Goal: Communication & Community: Answer question/provide support

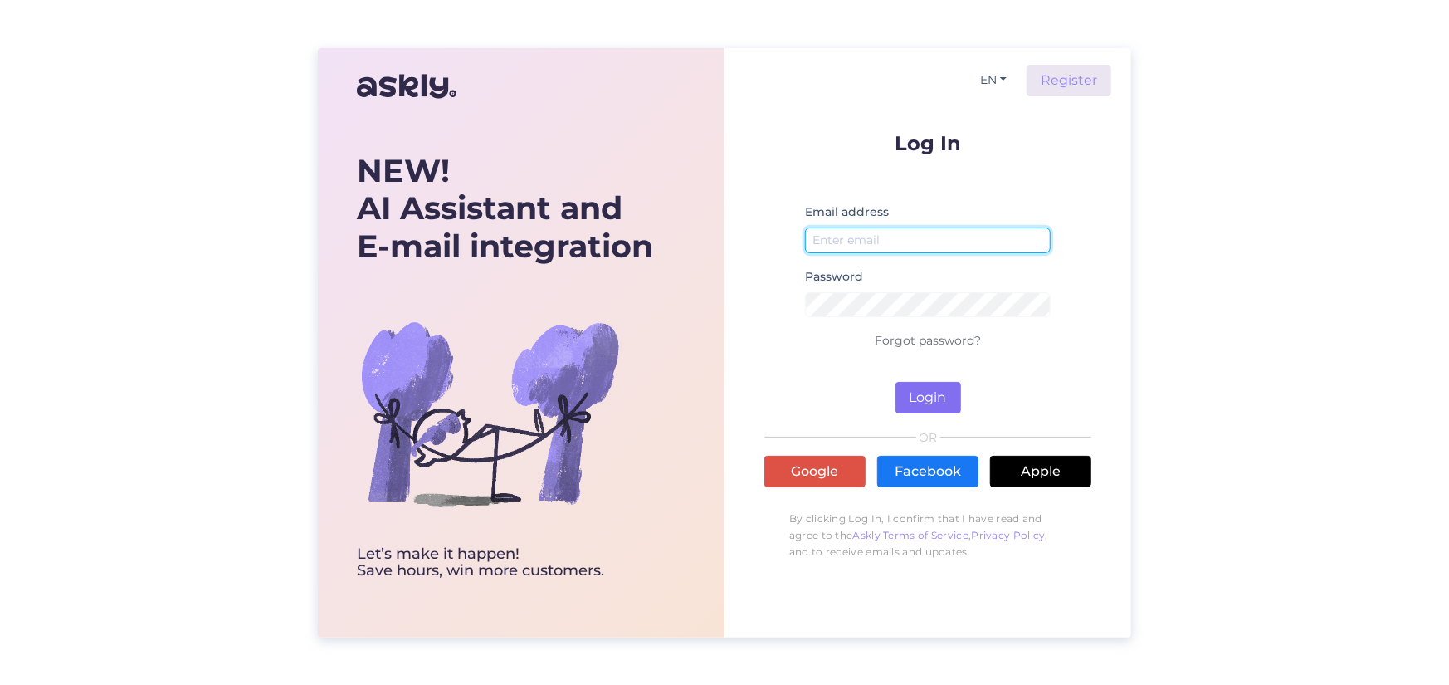
type input "[EMAIL_ADDRESS][DOMAIN_NAME]"
click at [936, 397] on button "Login" at bounding box center [929, 398] width 66 height 32
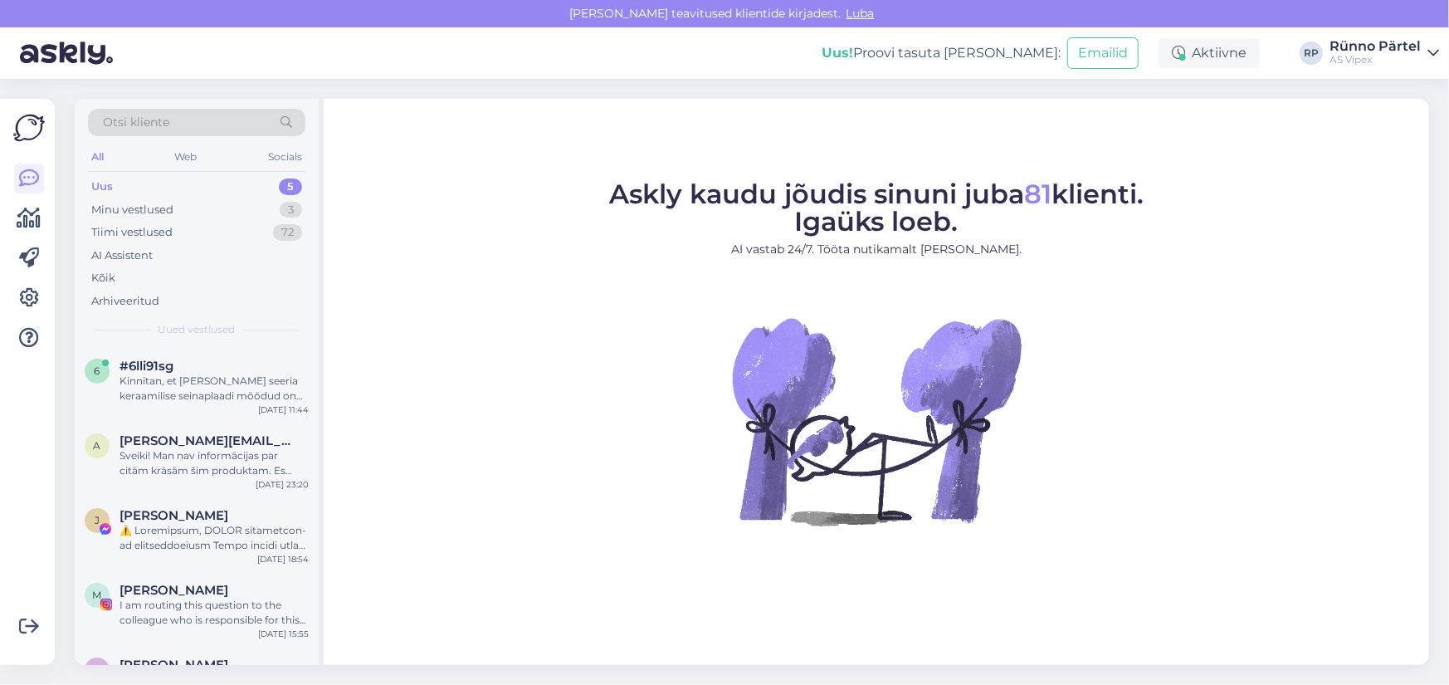
click at [158, 190] on div "Uus 5" at bounding box center [196, 186] width 217 height 23
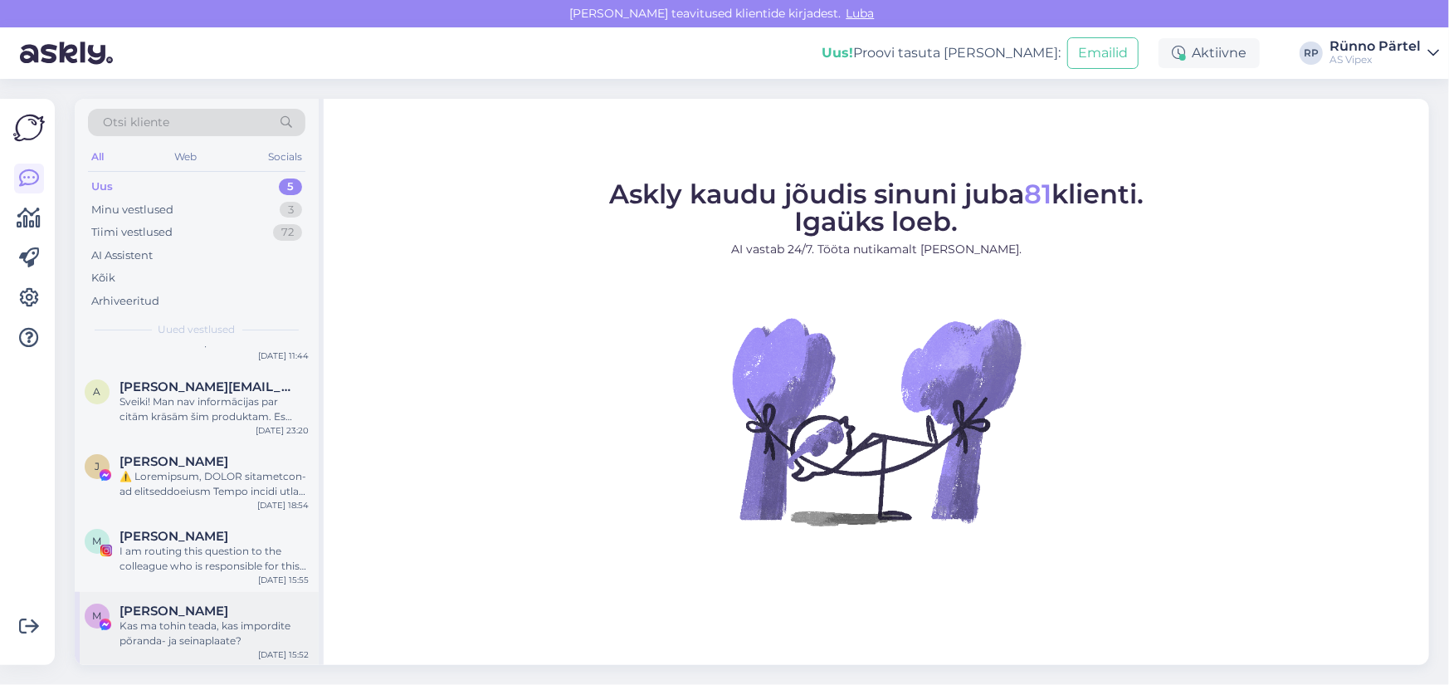
click at [187, 628] on div "Kas ma tohin teada, kas impordite põranda- ja seinaplaate?" at bounding box center [214, 633] width 189 height 30
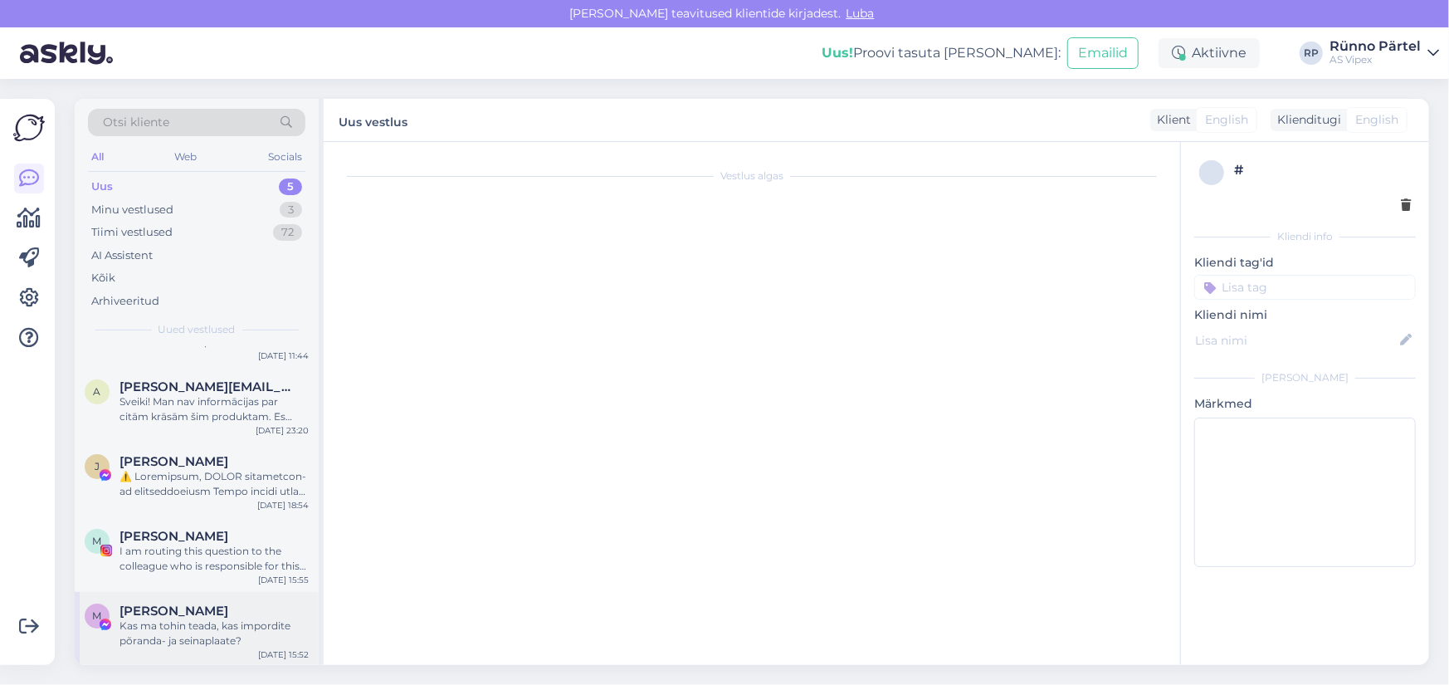
scroll to position [334, 0]
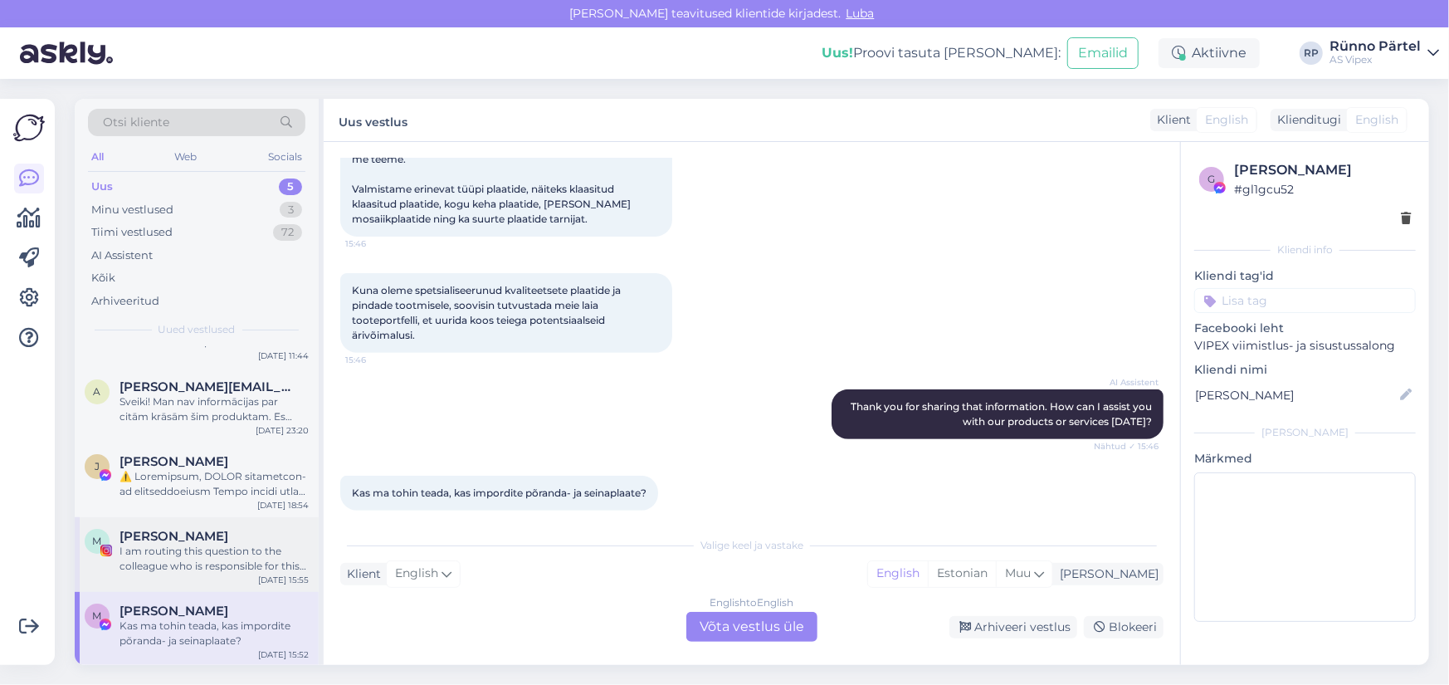
click at [182, 560] on div "I am routing this question to the colleague who is responsible for this topic. …" at bounding box center [214, 559] width 189 height 30
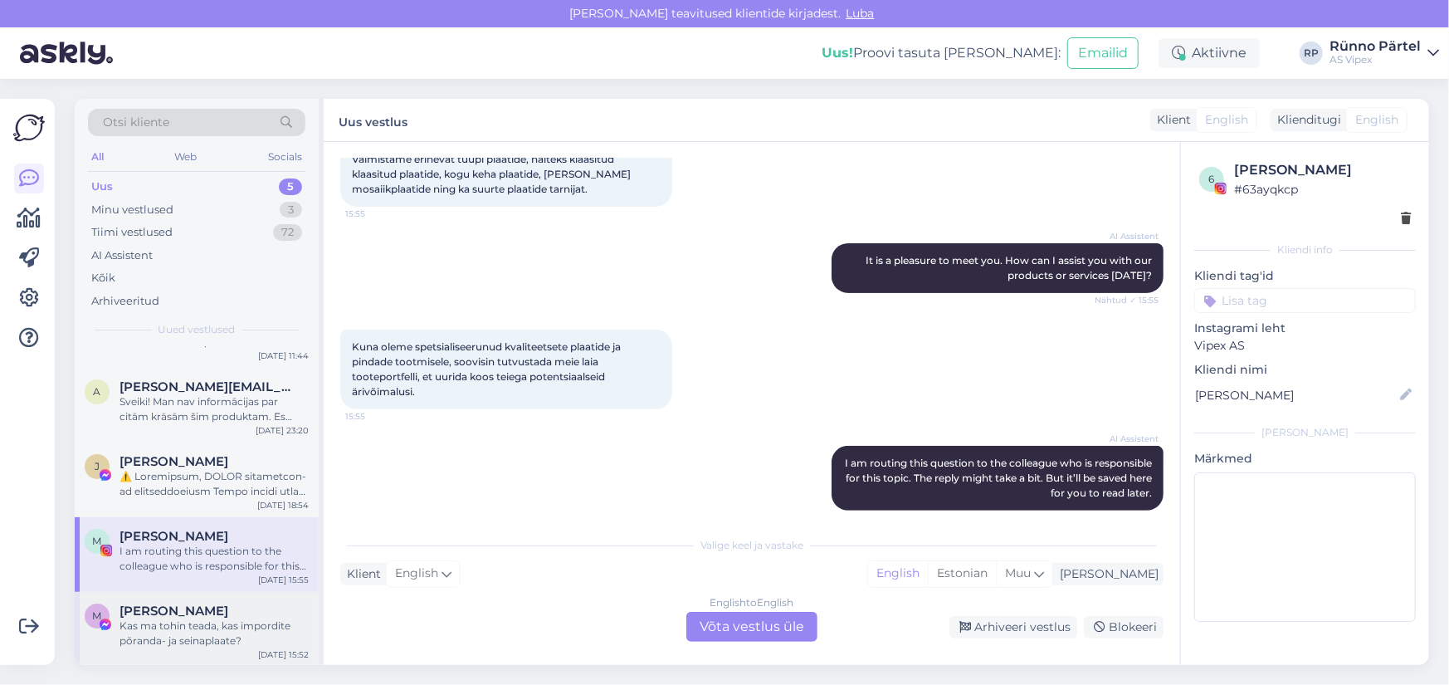
click at [189, 613] on span "[PERSON_NAME]" at bounding box center [174, 610] width 109 height 15
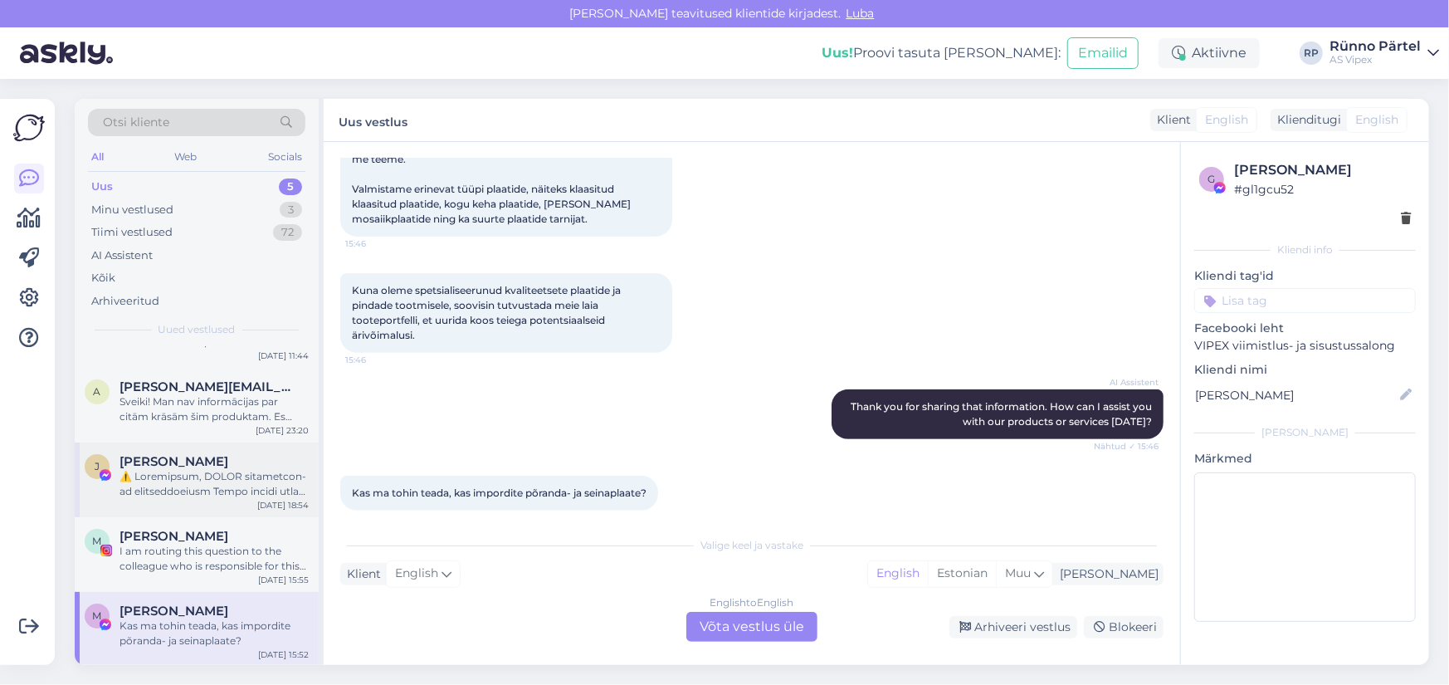
click at [191, 480] on div at bounding box center [214, 484] width 189 height 30
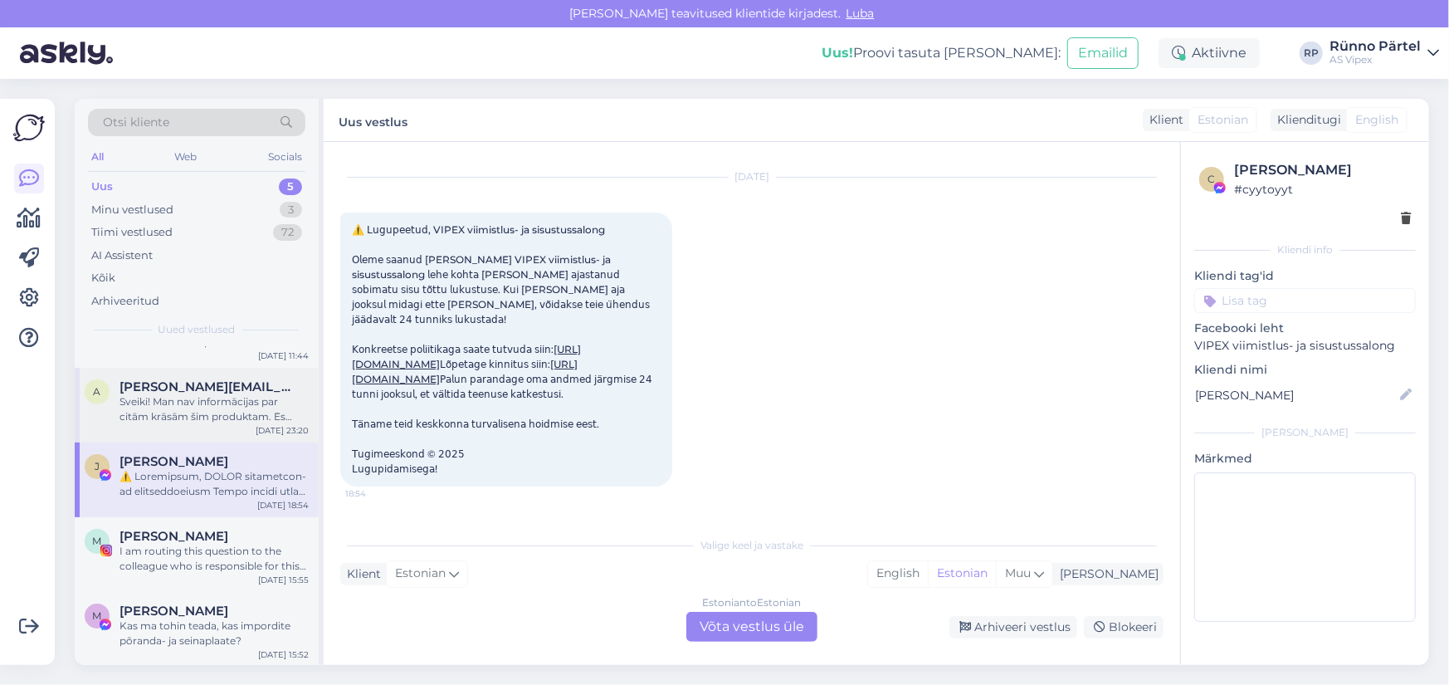
click at [187, 409] on div "Sveiki! Man nav informācijas par citām krāsām šim produktam. Es pārsūtīšu jūsu …" at bounding box center [214, 409] width 189 height 30
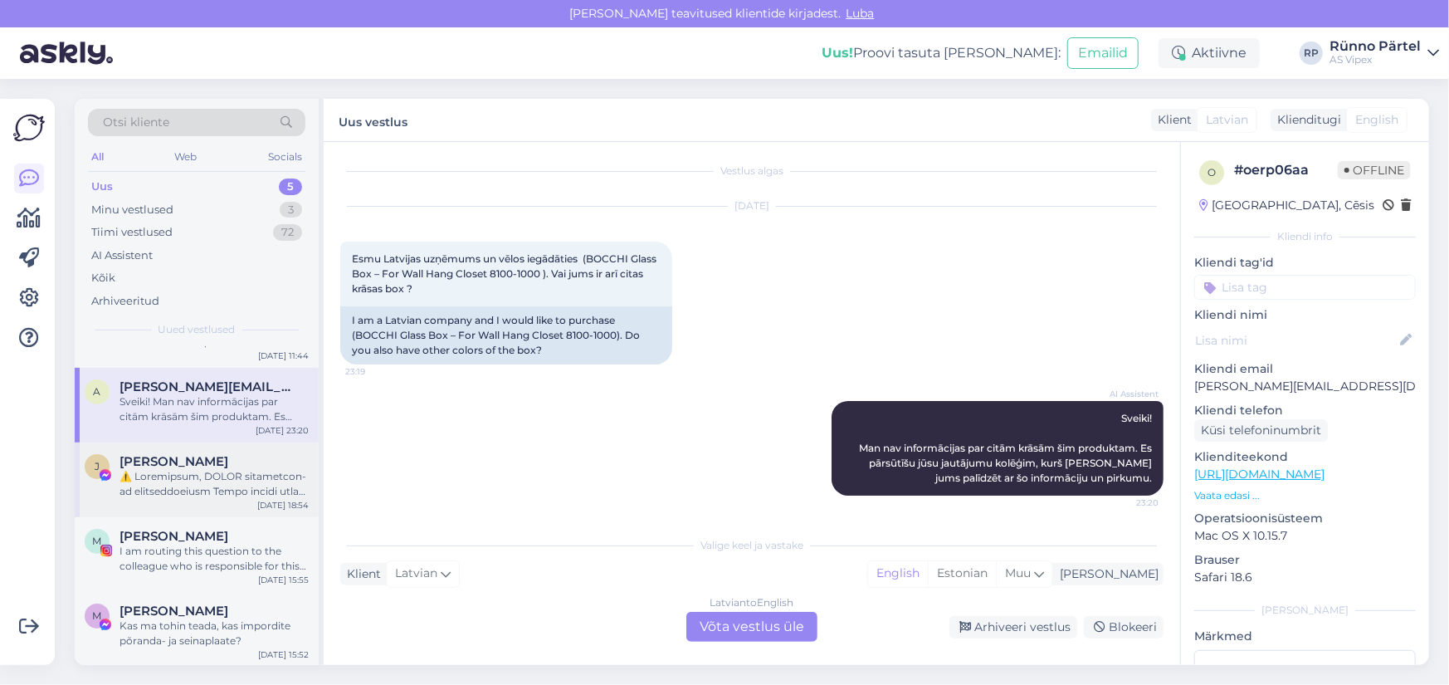
click at [176, 476] on div at bounding box center [214, 484] width 189 height 30
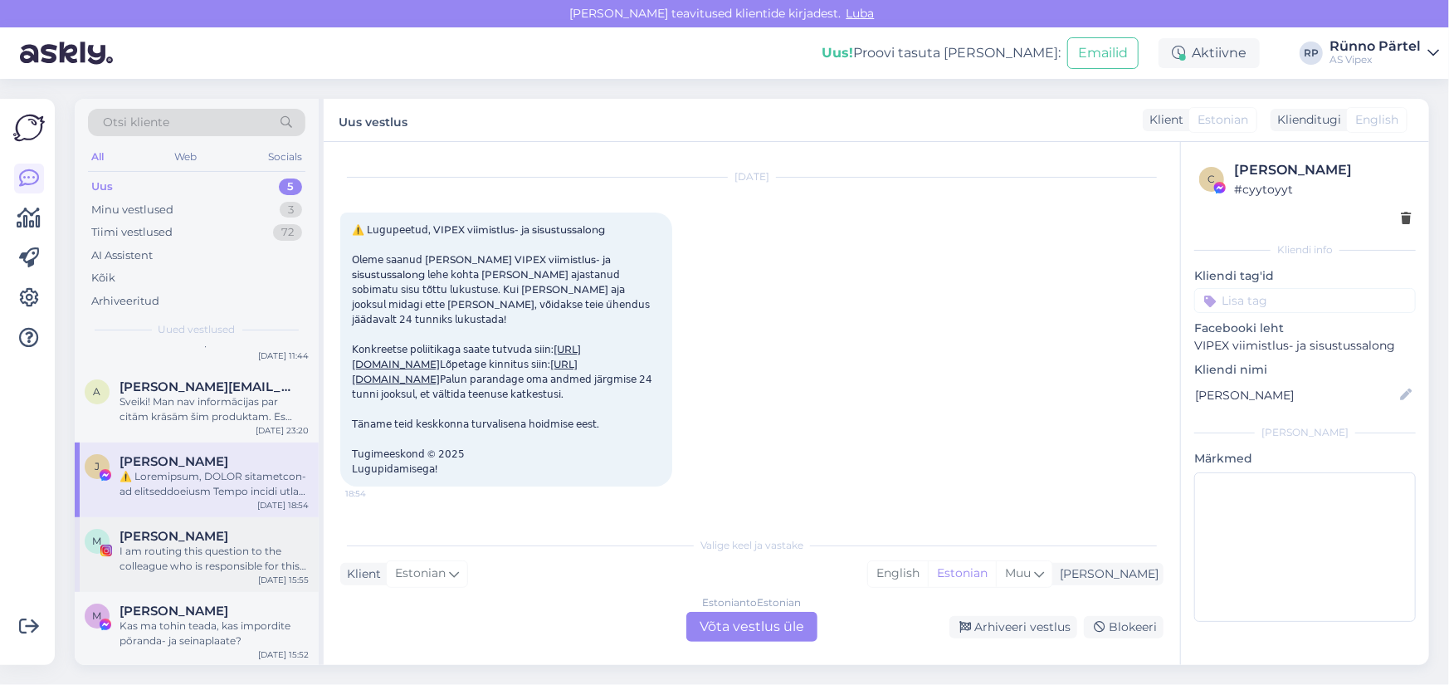
click at [166, 549] on div "I am routing this question to the colleague who is responsible for this topic. …" at bounding box center [214, 559] width 189 height 30
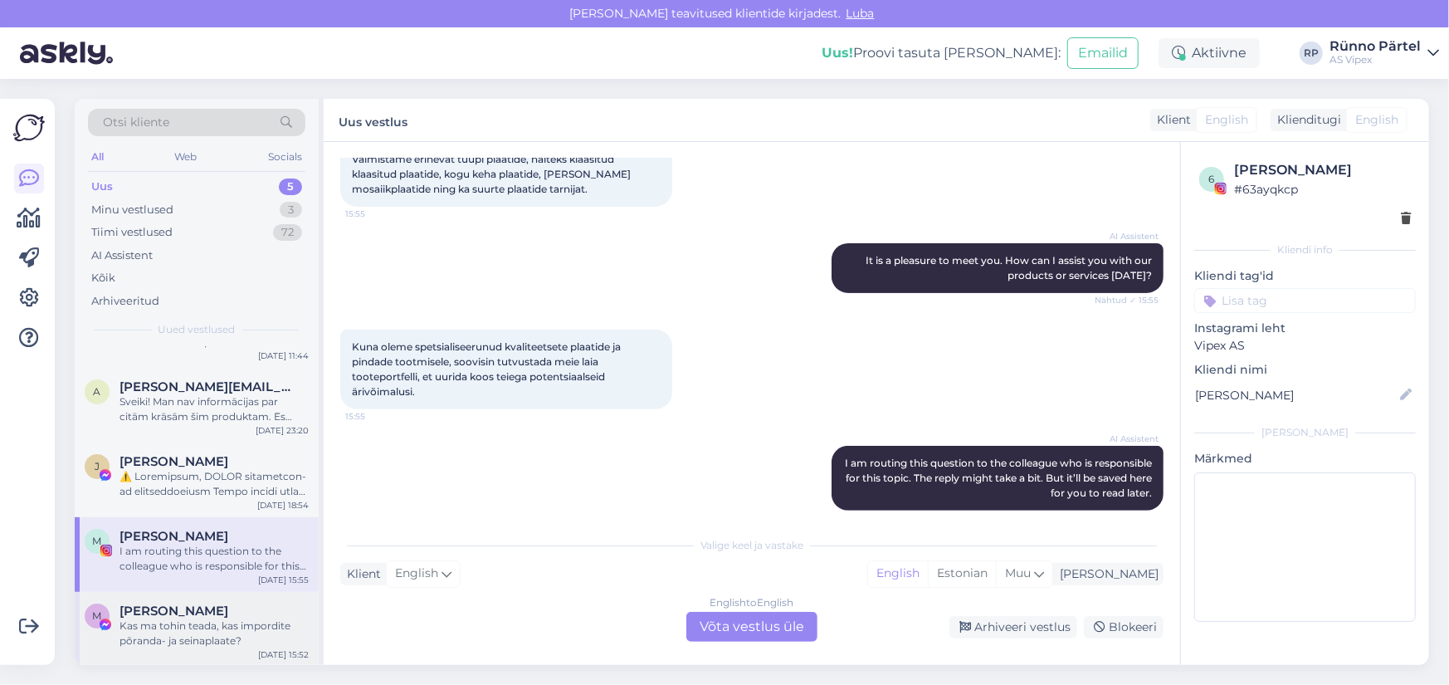
click at [190, 618] on div "Kas ma tohin teada, kas impordite põranda- ja seinaplaate?" at bounding box center [214, 633] width 189 height 30
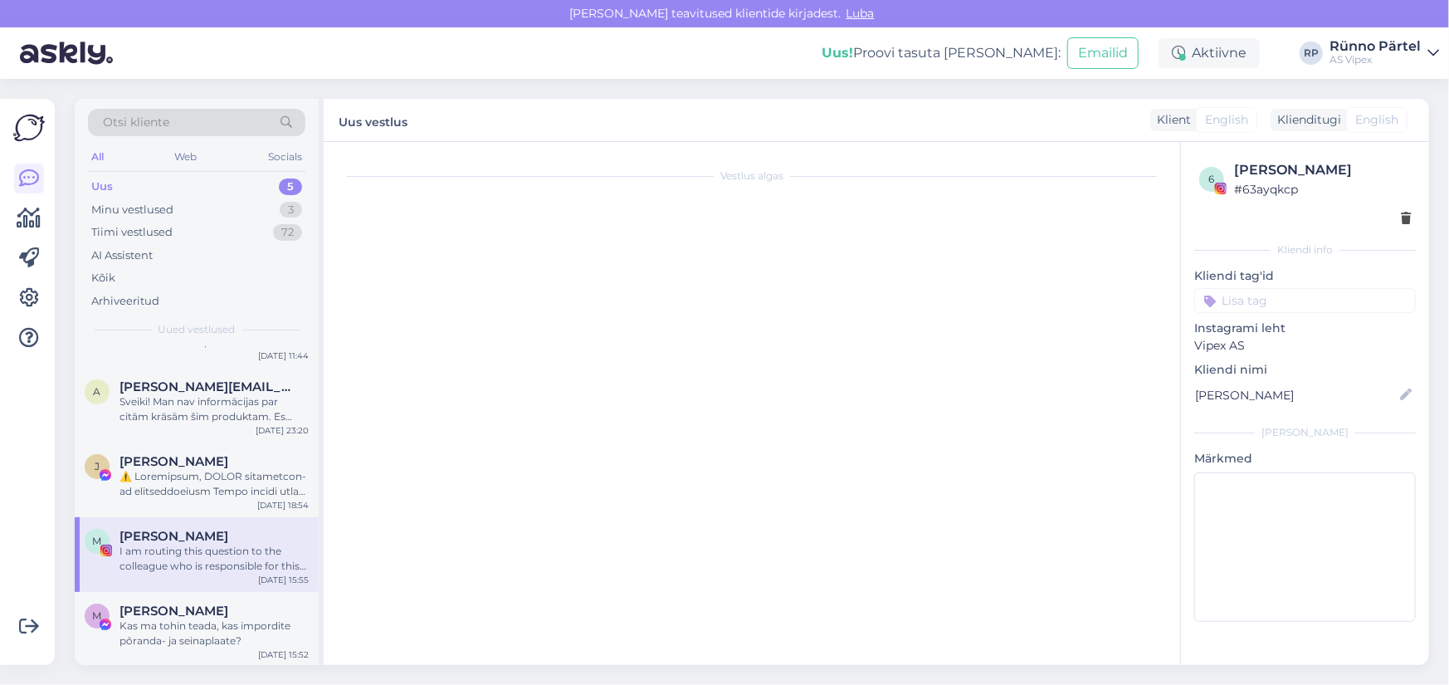
scroll to position [334, 0]
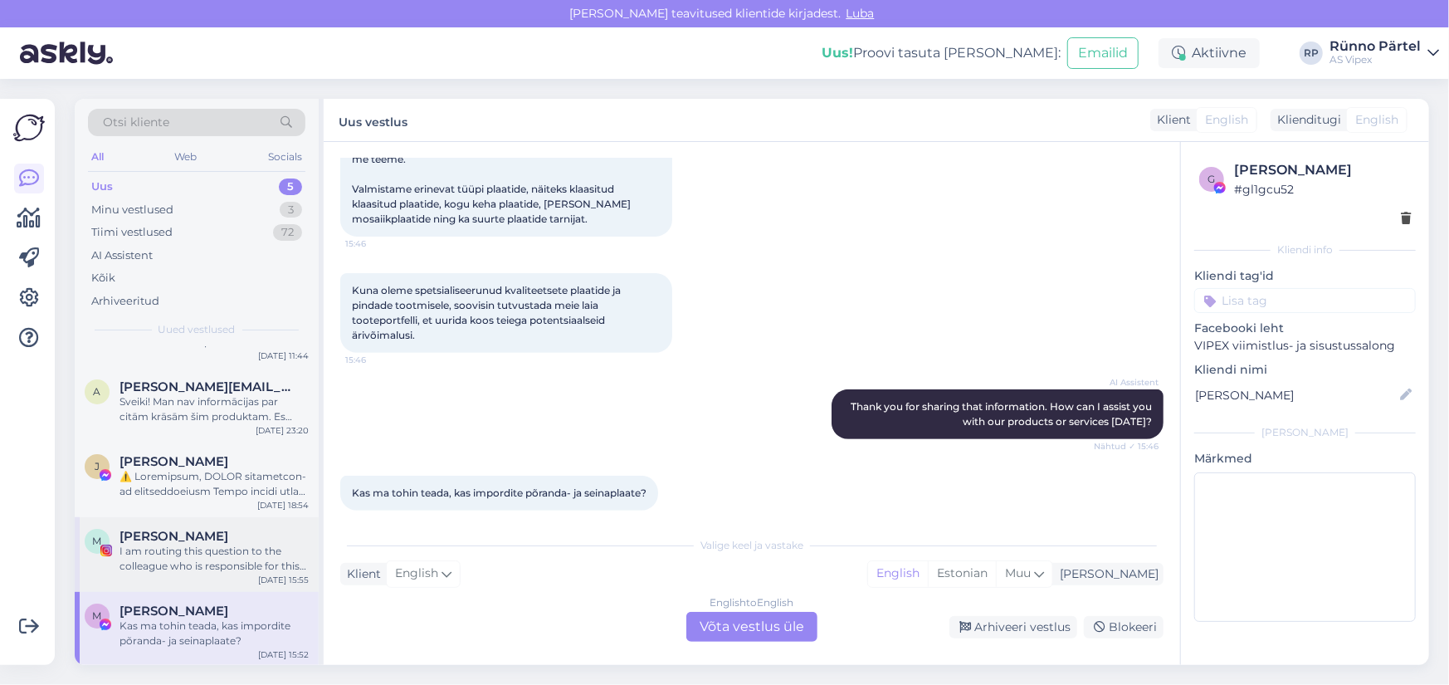
click at [189, 541] on span "[PERSON_NAME]" at bounding box center [174, 536] width 109 height 15
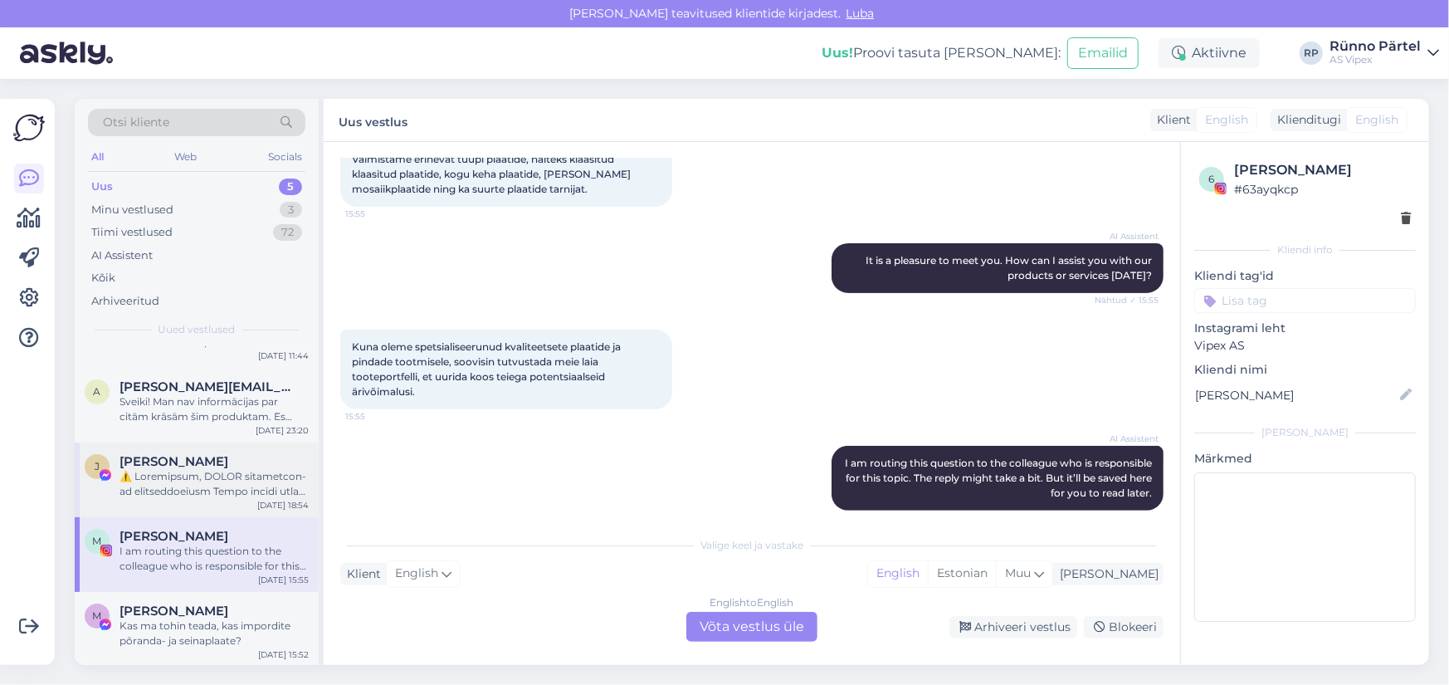
click at [187, 477] on div at bounding box center [214, 484] width 189 height 30
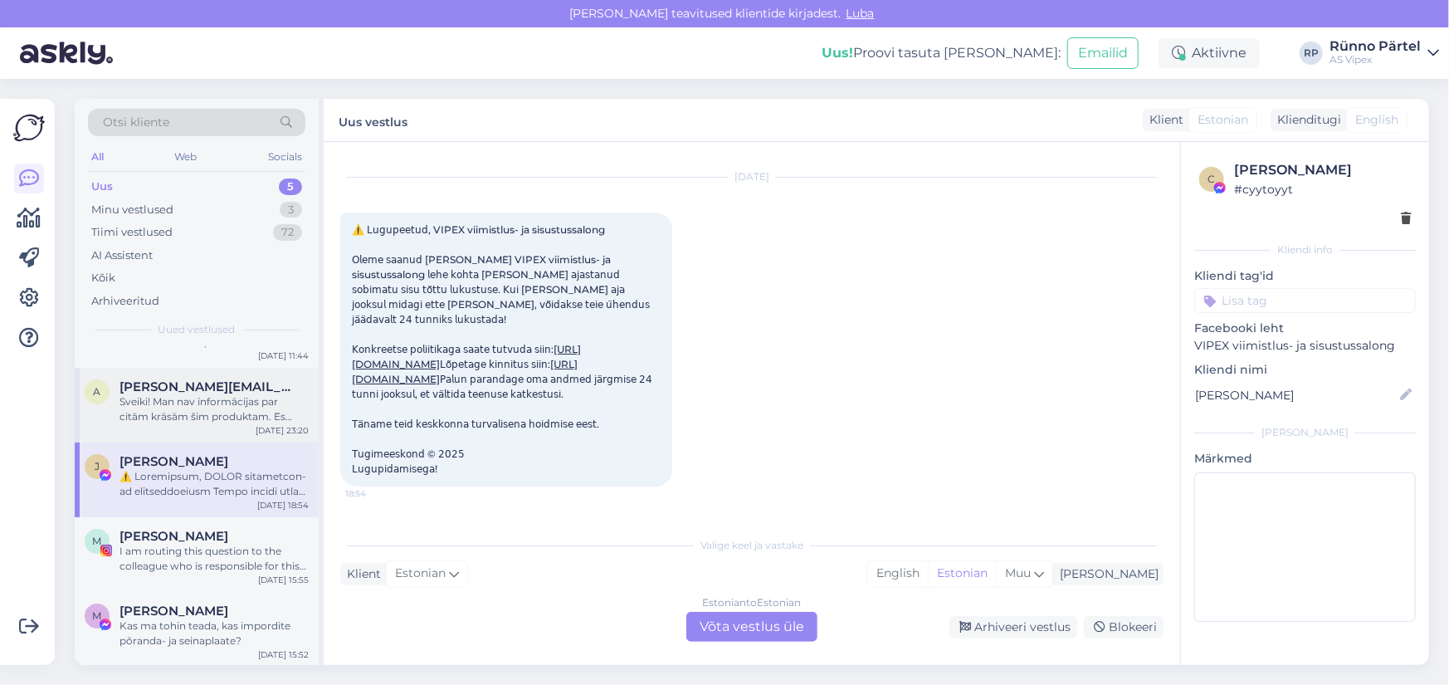
click at [196, 406] on div "Sveiki! Man nav informācijas par citām krāsām šim produktam. Es pārsūtīšu jūsu …" at bounding box center [214, 409] width 189 height 30
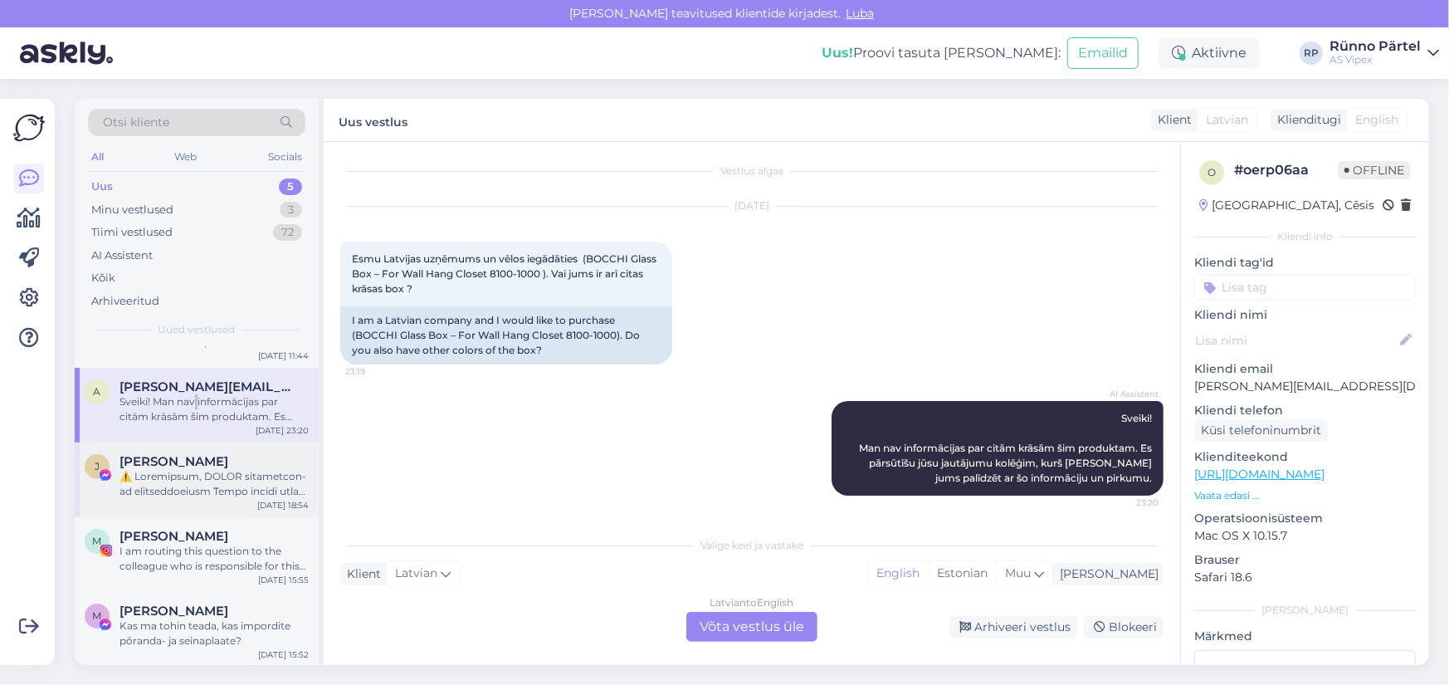
scroll to position [0, 0]
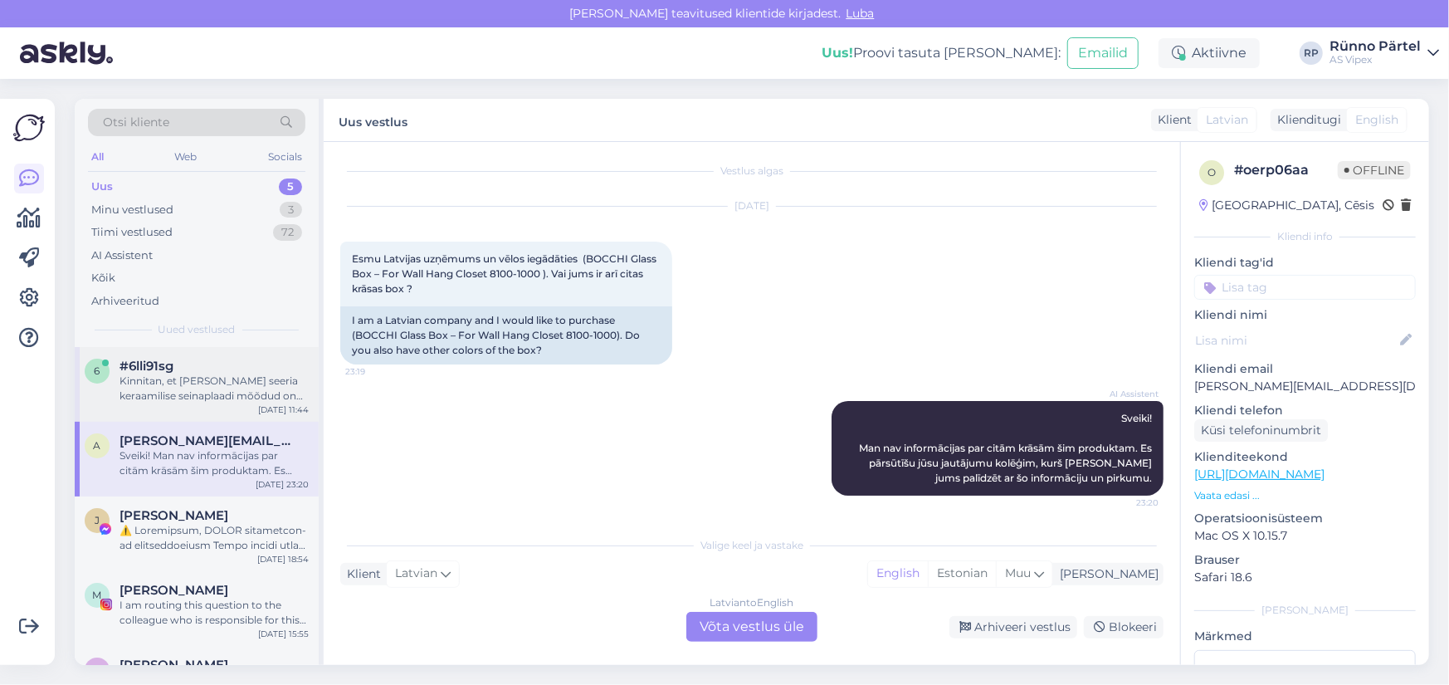
click at [237, 405] on div "6 #6lli91sg Kinnitan, et [PERSON_NAME] seeria keraamilise seinaplaadi mõõdud on…" at bounding box center [197, 384] width 244 height 75
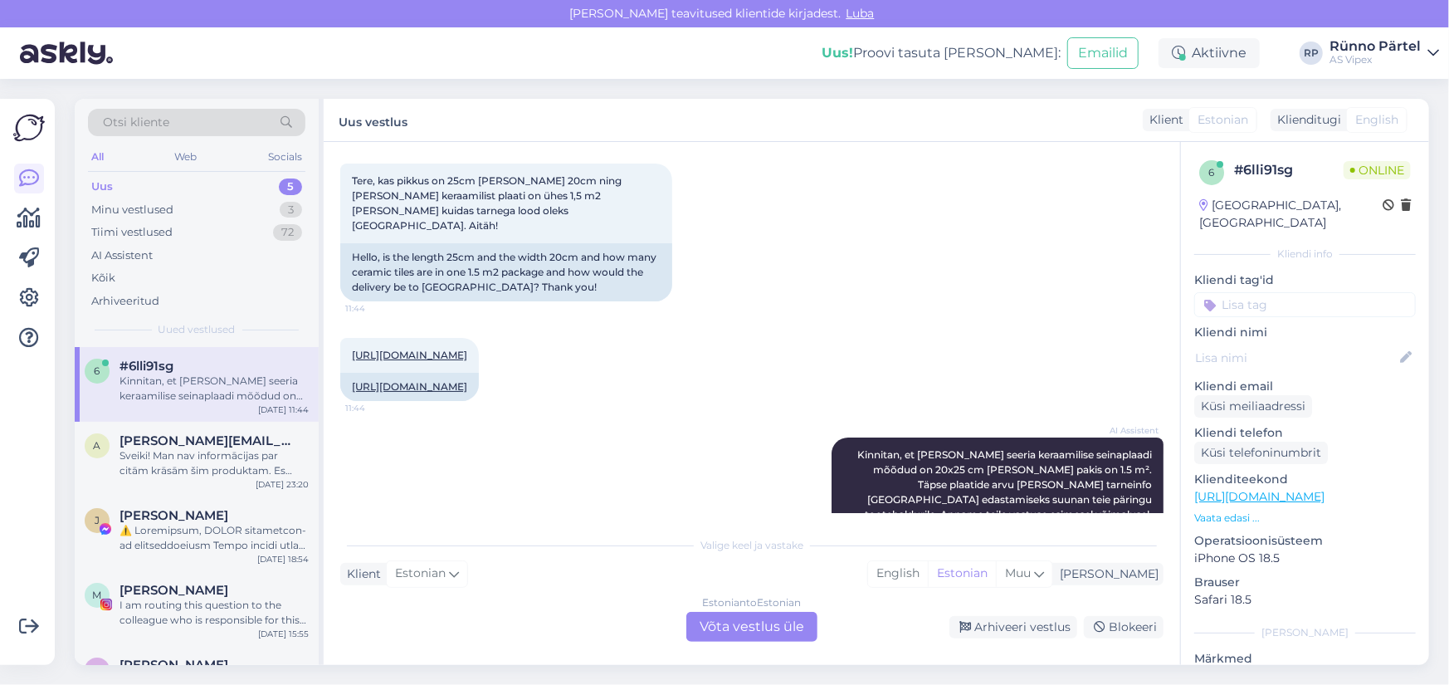
scroll to position [120, 0]
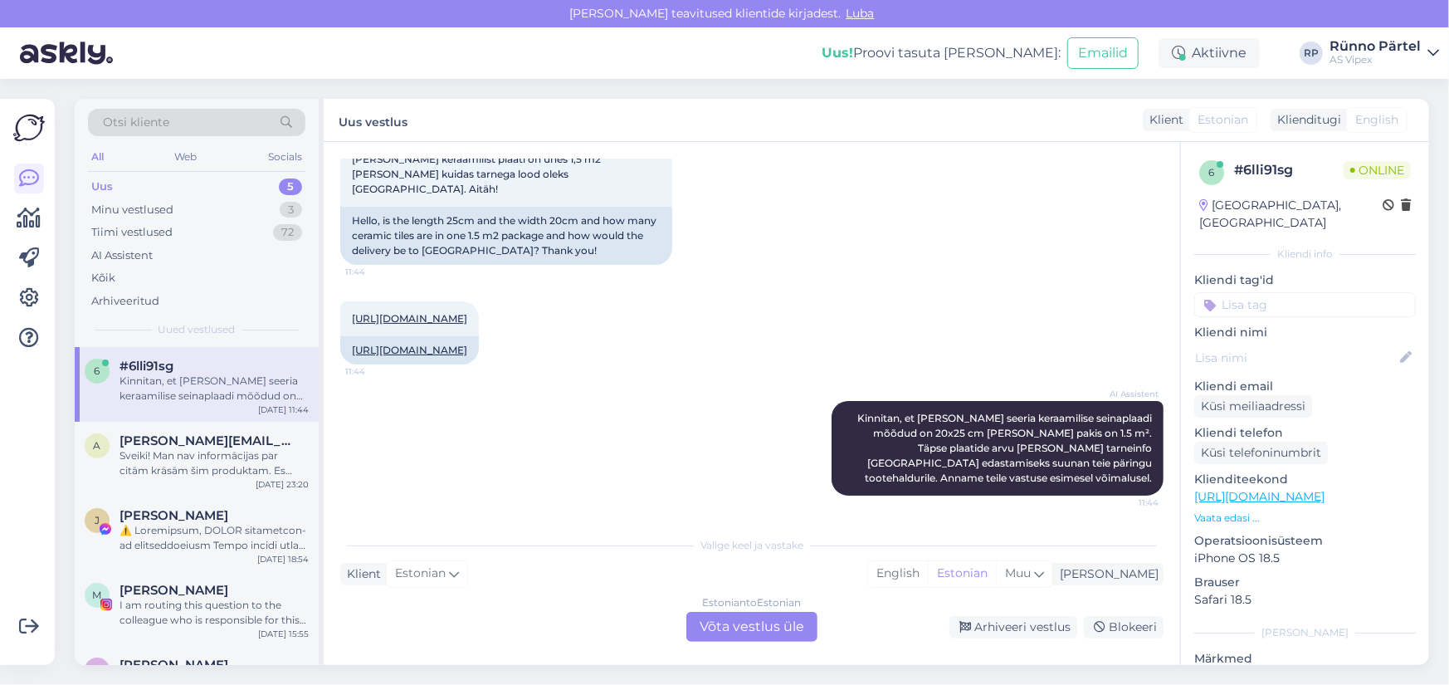
click at [745, 627] on div "Estonian to Estonian Võta vestlus üle" at bounding box center [751, 627] width 131 height 30
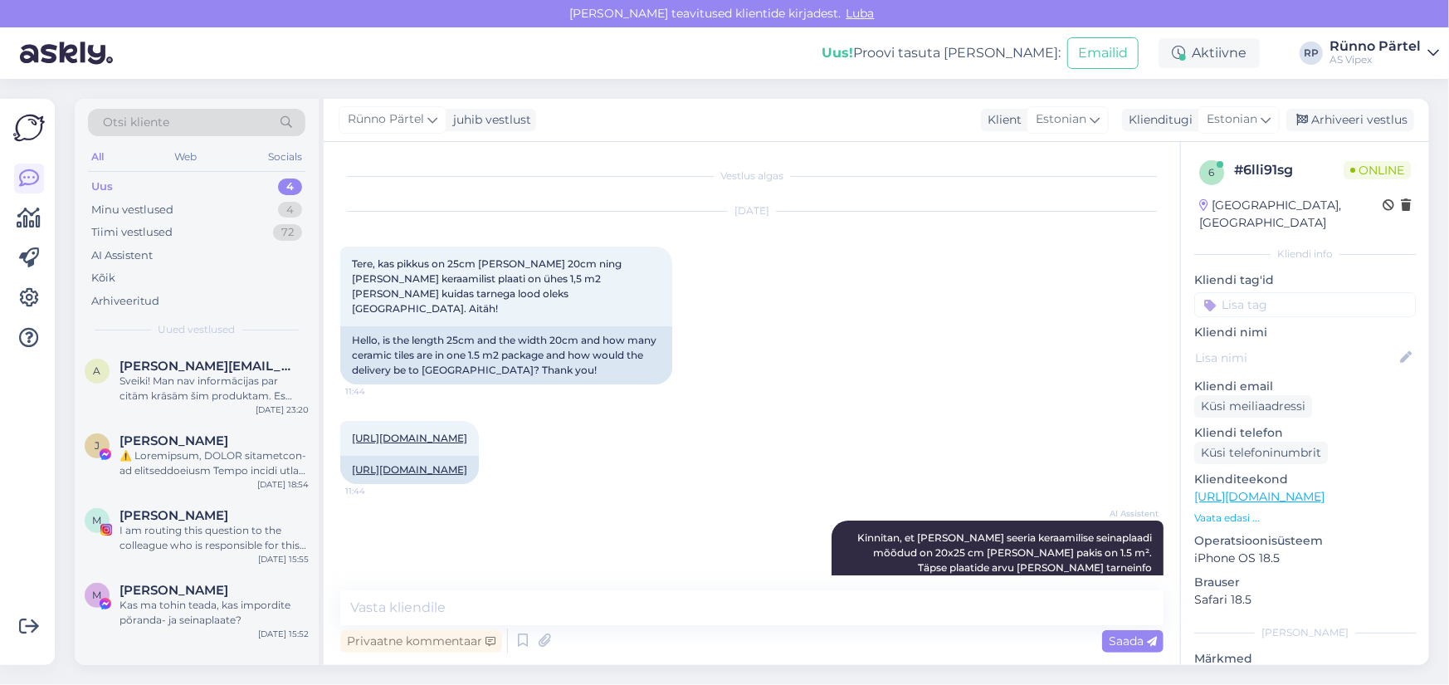
scroll to position [57, 0]
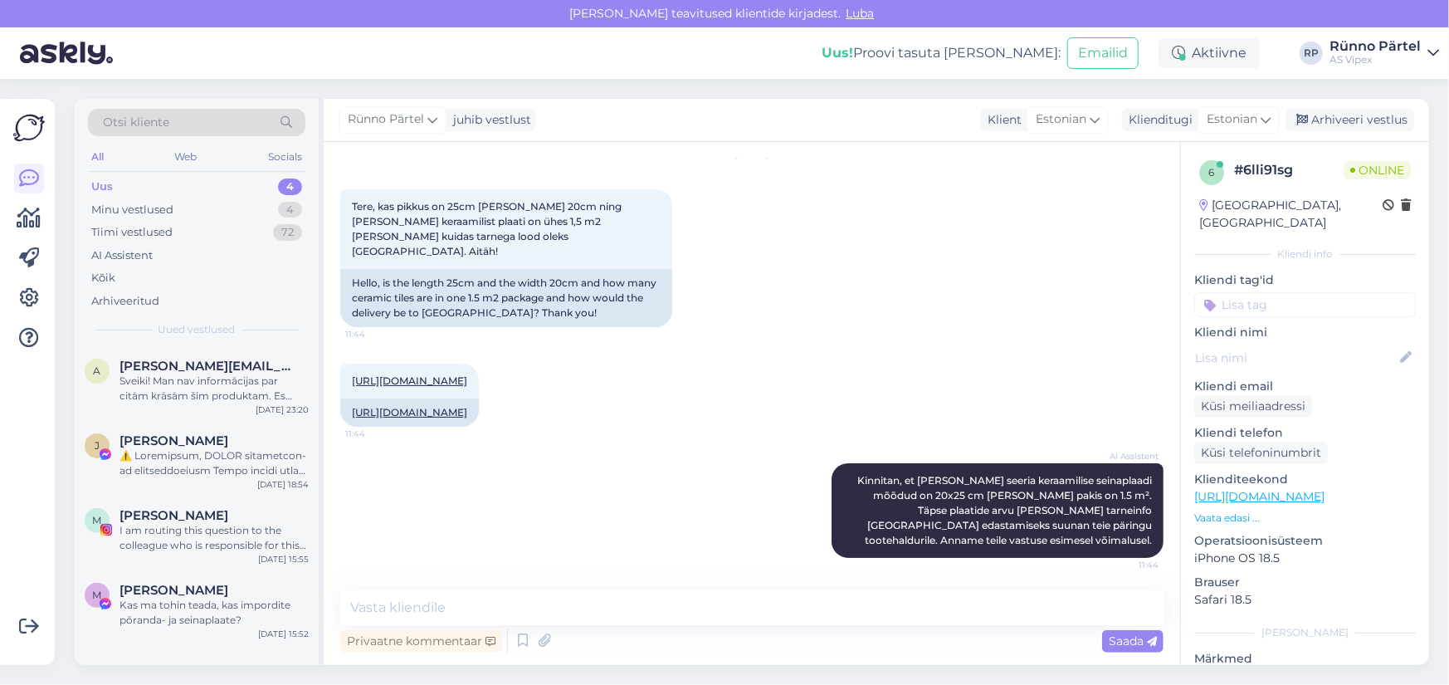
click at [613, 637] on div "Privaatne kommentaar Saada" at bounding box center [751, 641] width 823 height 32
click at [409, 643] on div "Privaatne kommentaar" at bounding box center [421, 641] width 162 height 22
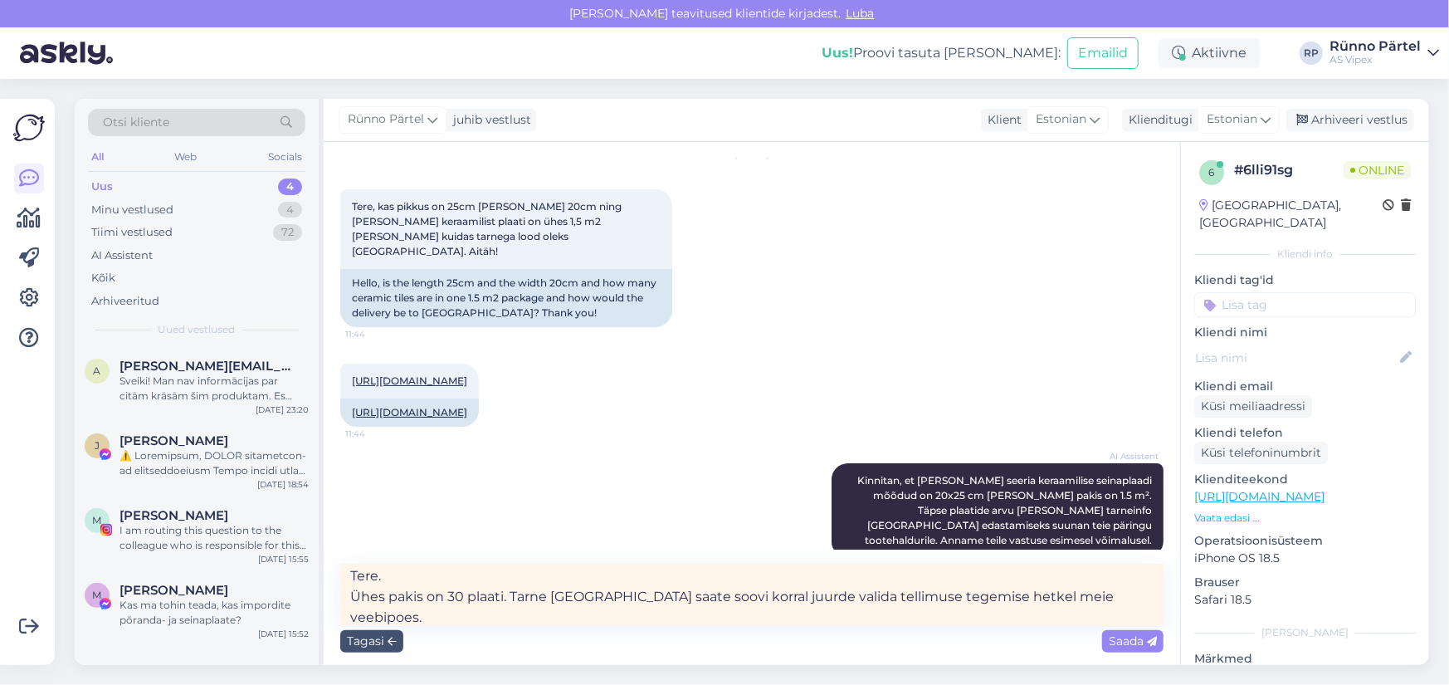
scroll to position [27, 0]
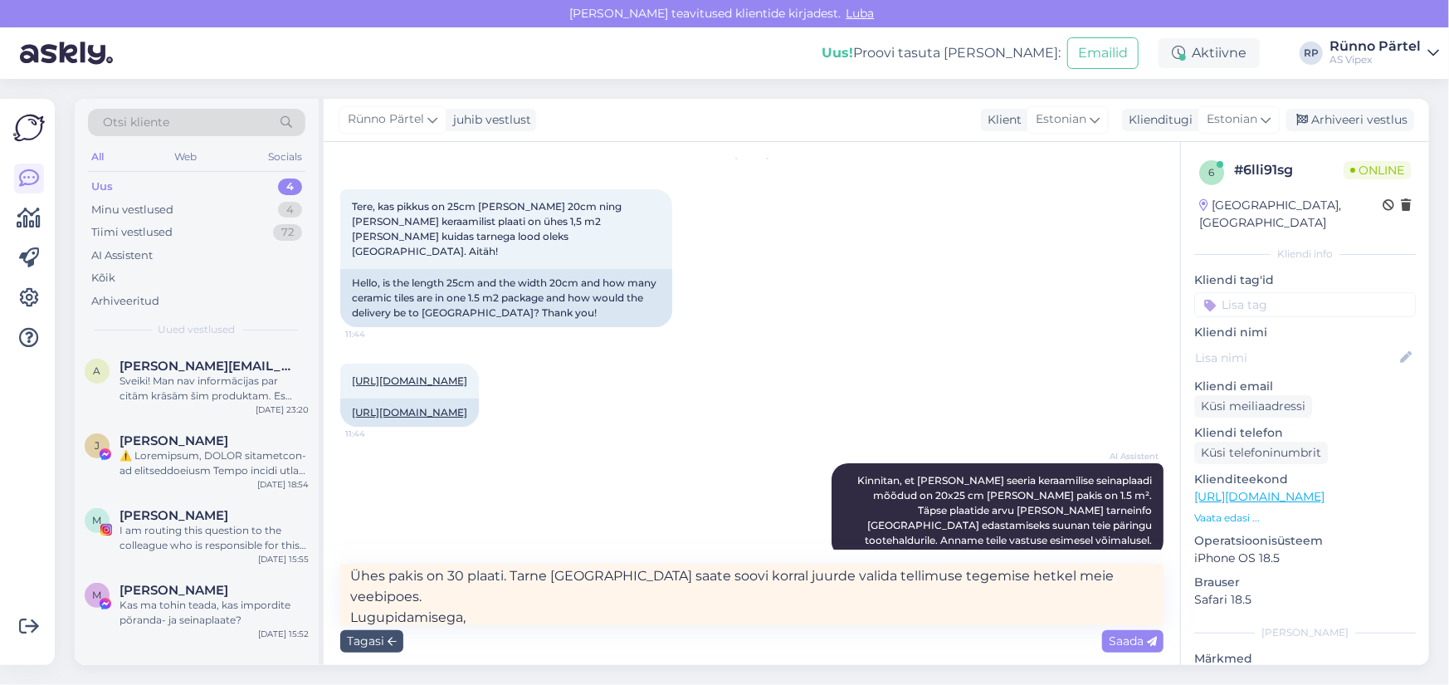
click at [467, 601] on textarea "Tere. Ühes pakis on 30 plaati. Tarne [GEOGRAPHIC_DATA] saate soovi korral juurd…" at bounding box center [751, 594] width 823 height 61
click at [1106, 578] on textarea "Tere. Ühes pakis on 30 plaati. Tarne [GEOGRAPHIC_DATA] saate soovi korral juurd…" at bounding box center [751, 594] width 823 height 61
type textarea "Tere. Ühes pakis on 30 plaati. Tarne [GEOGRAPHIC_DATA] saate soovi korral juurd…"
click at [1136, 637] on span "Saada" at bounding box center [1133, 640] width 48 height 15
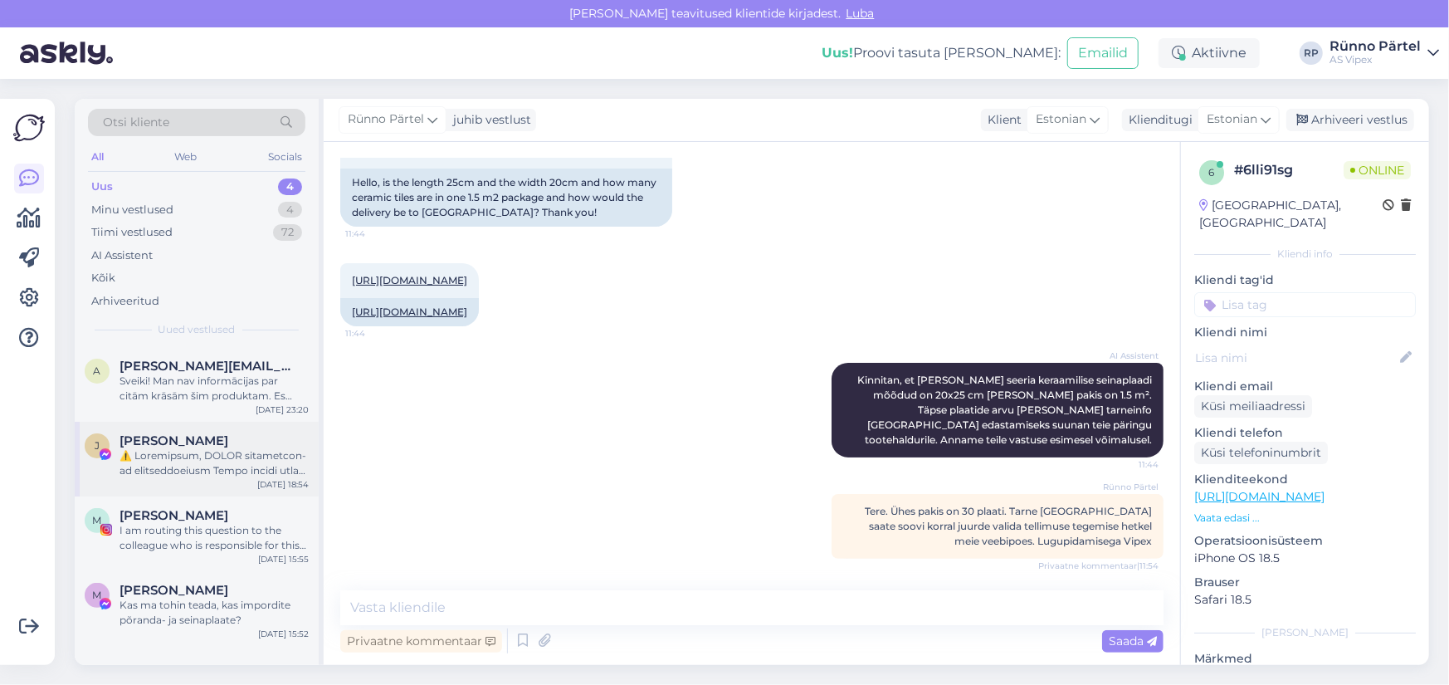
click at [172, 460] on div at bounding box center [214, 463] width 189 height 30
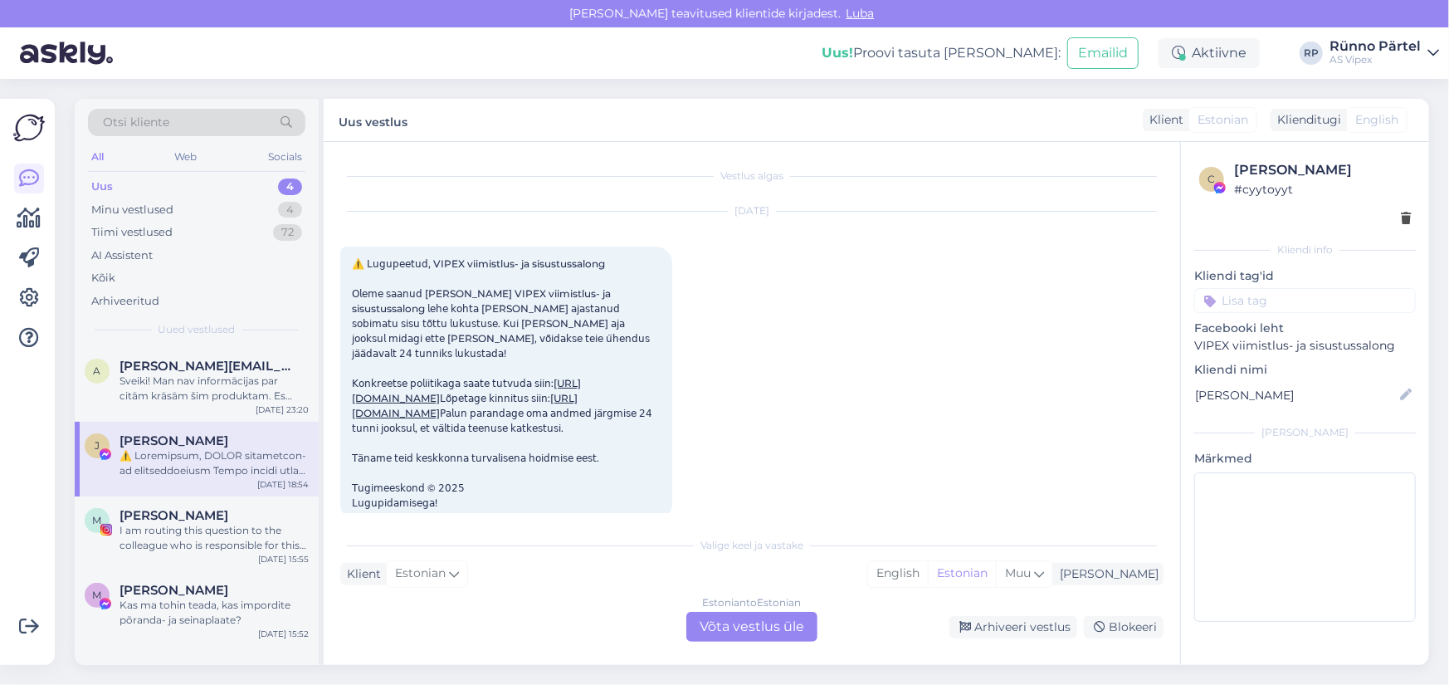
scroll to position [34, 0]
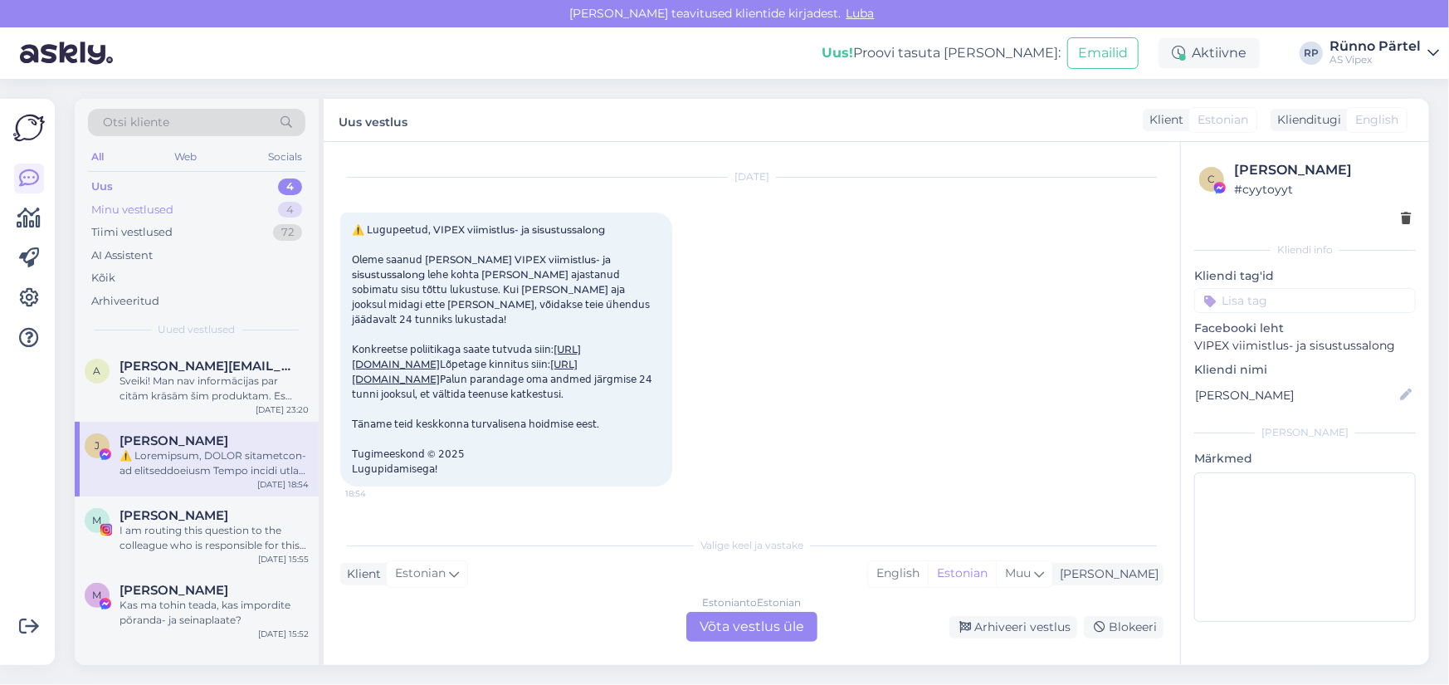
click at [151, 208] on div "Minu vestlused" at bounding box center [132, 210] width 82 height 17
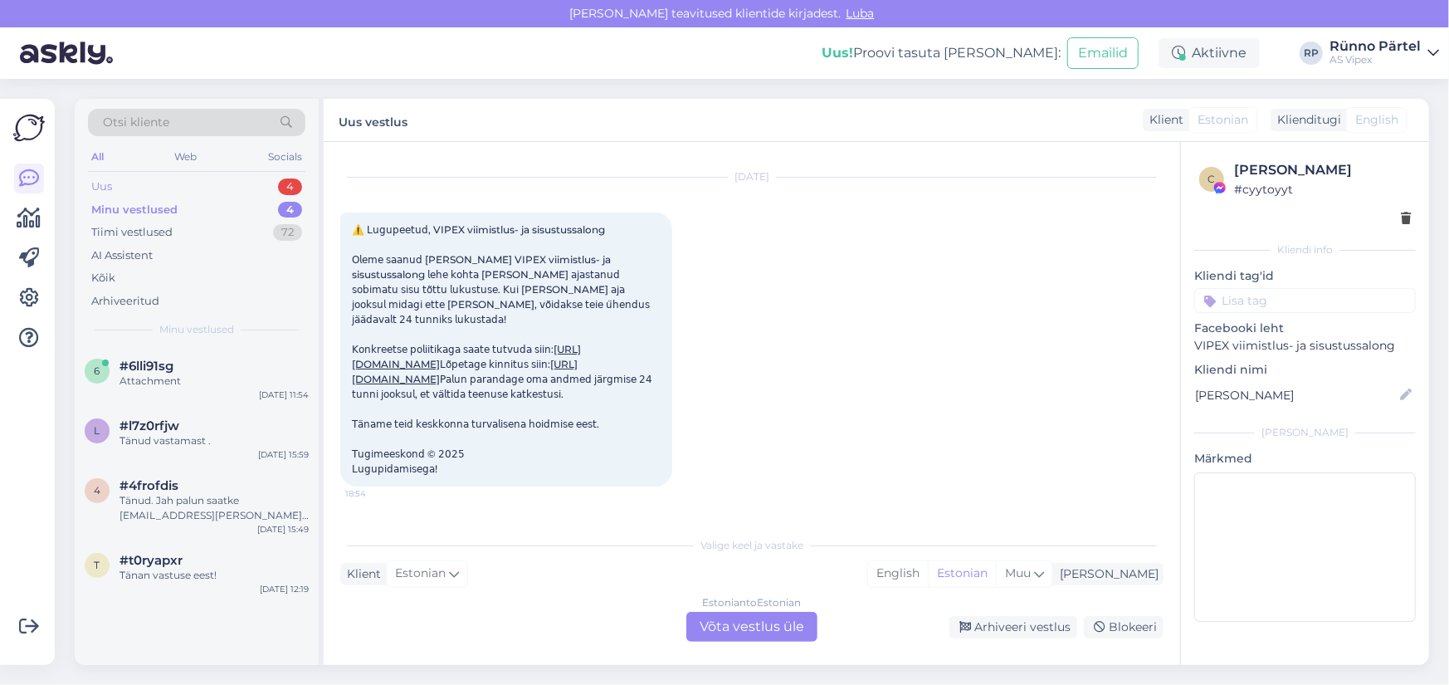
click at [141, 188] on div "Uus 4" at bounding box center [196, 186] width 217 height 23
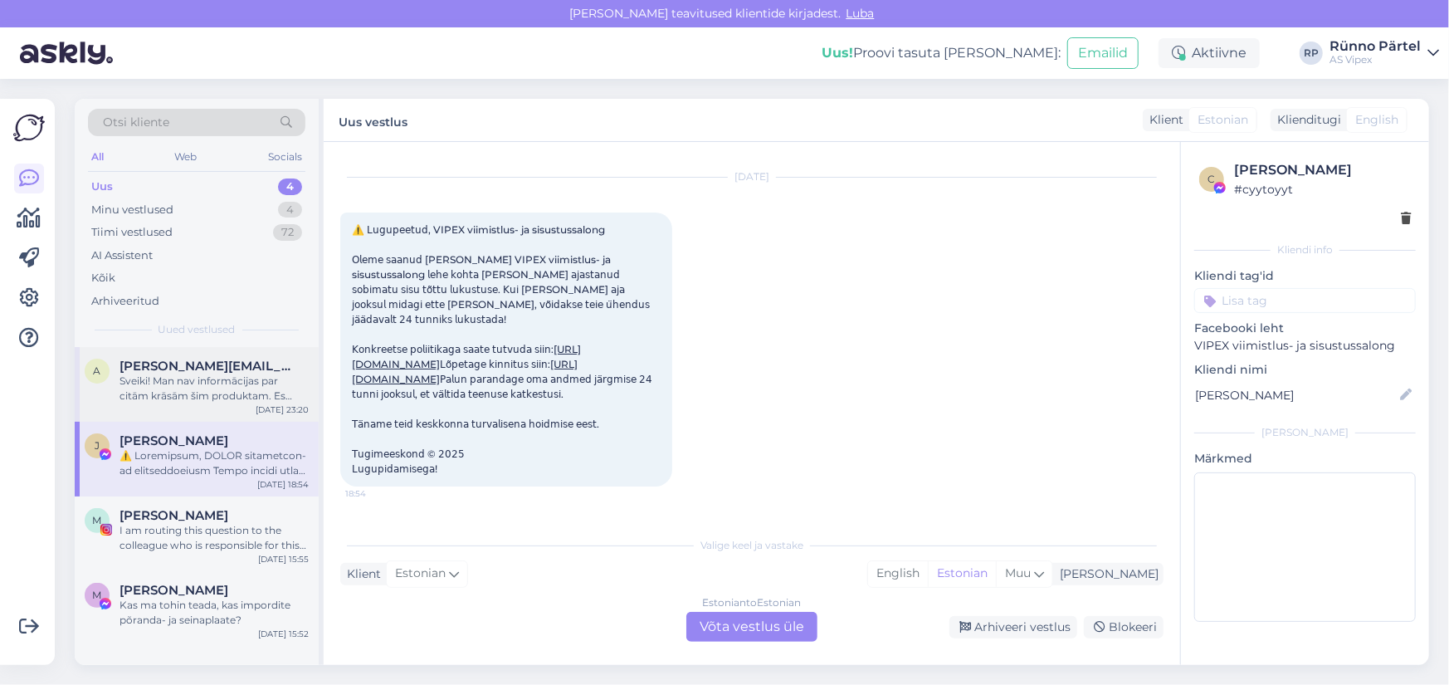
click at [169, 379] on div "Sveiki! Man nav informācijas par citām krāsām šim produktam. Es pārsūtīšu jūsu …" at bounding box center [214, 389] width 189 height 30
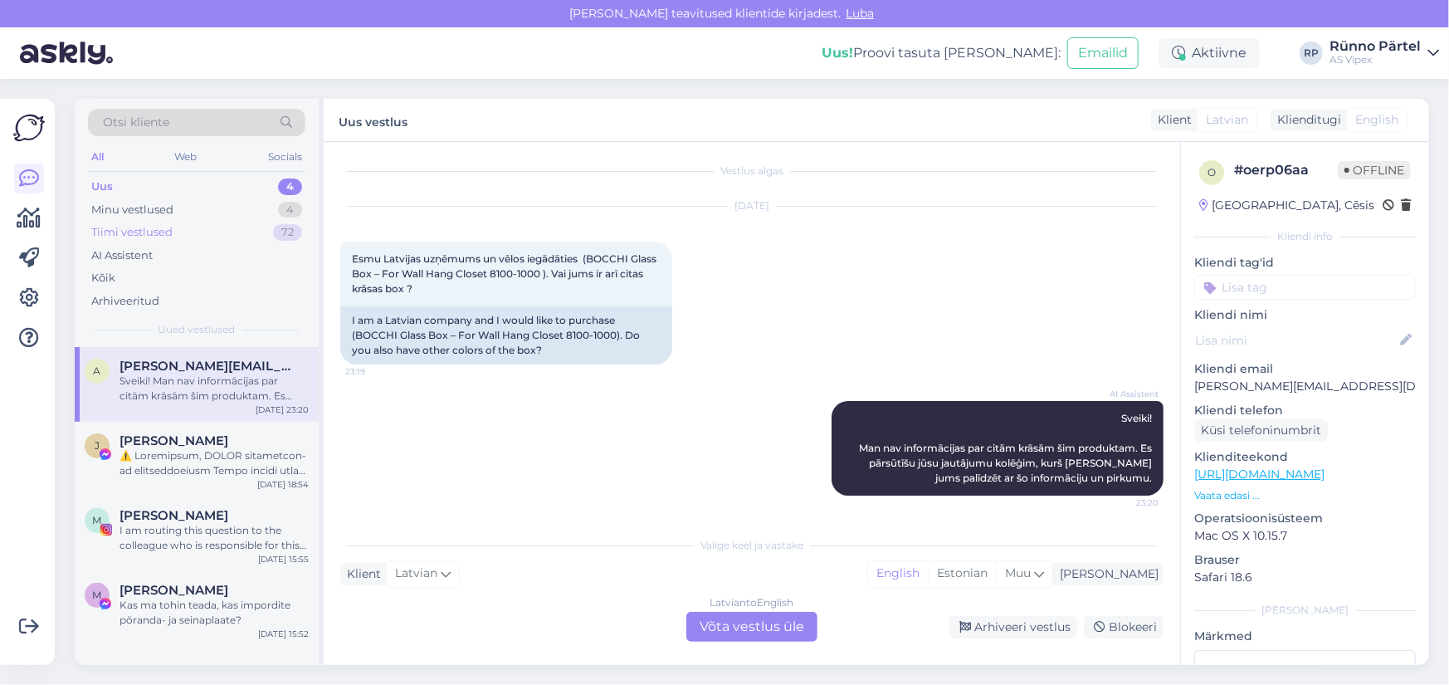
click at [156, 227] on div "Tiimi vestlused" at bounding box center [131, 232] width 81 height 17
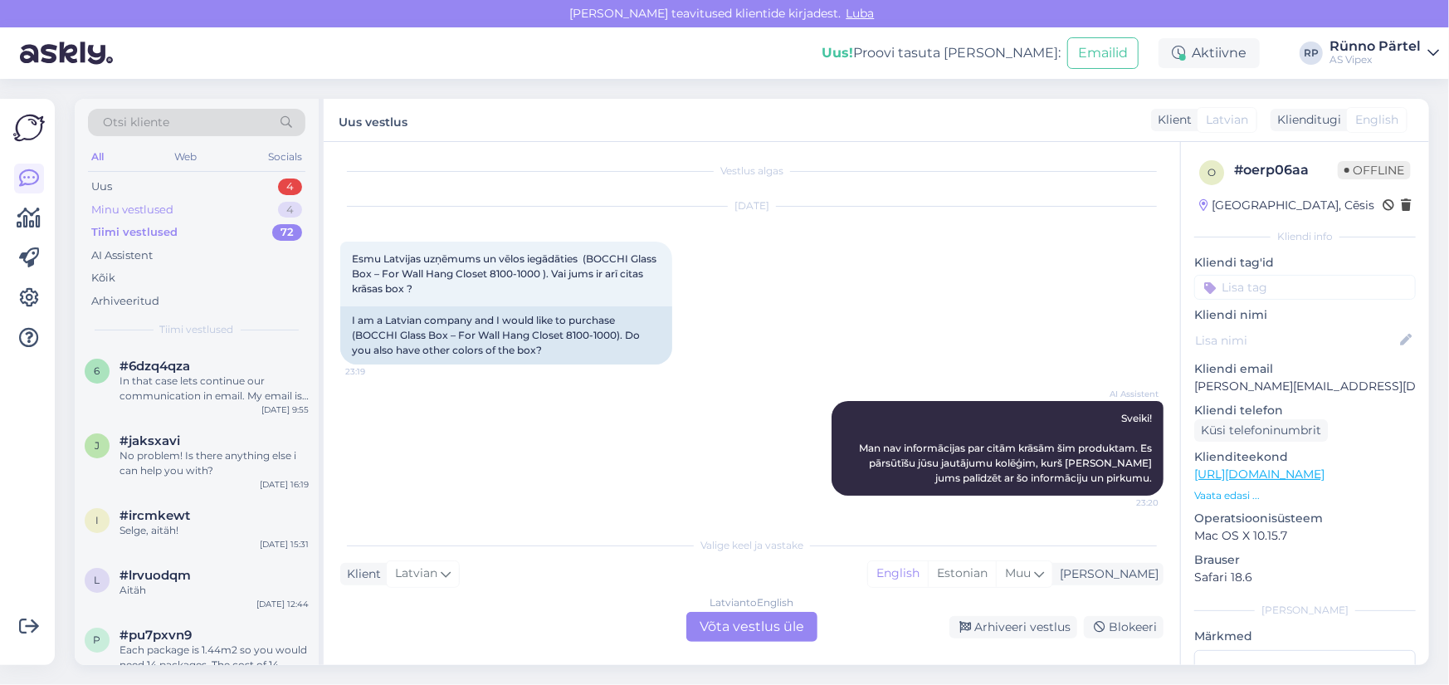
click at [153, 207] on div "Minu vestlused" at bounding box center [132, 210] width 82 height 17
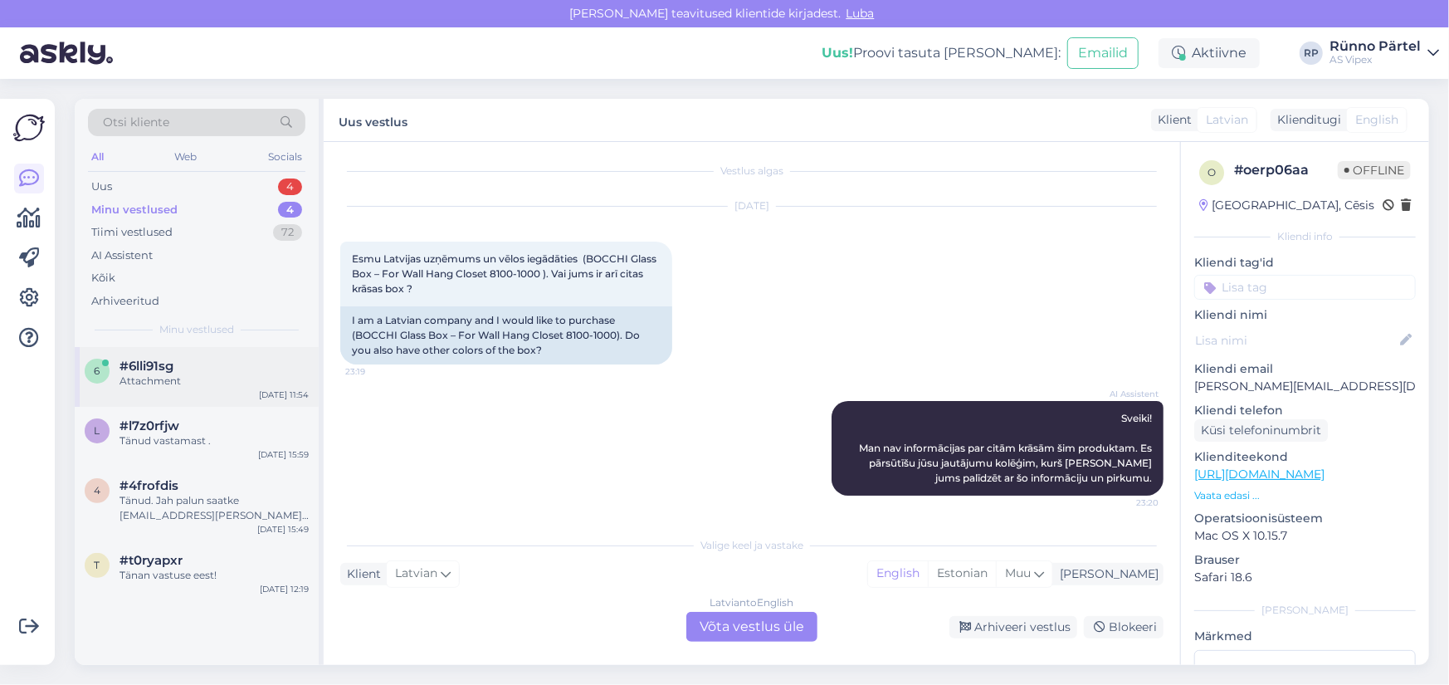
click at [181, 369] on div "#6lli91sg" at bounding box center [214, 366] width 189 height 15
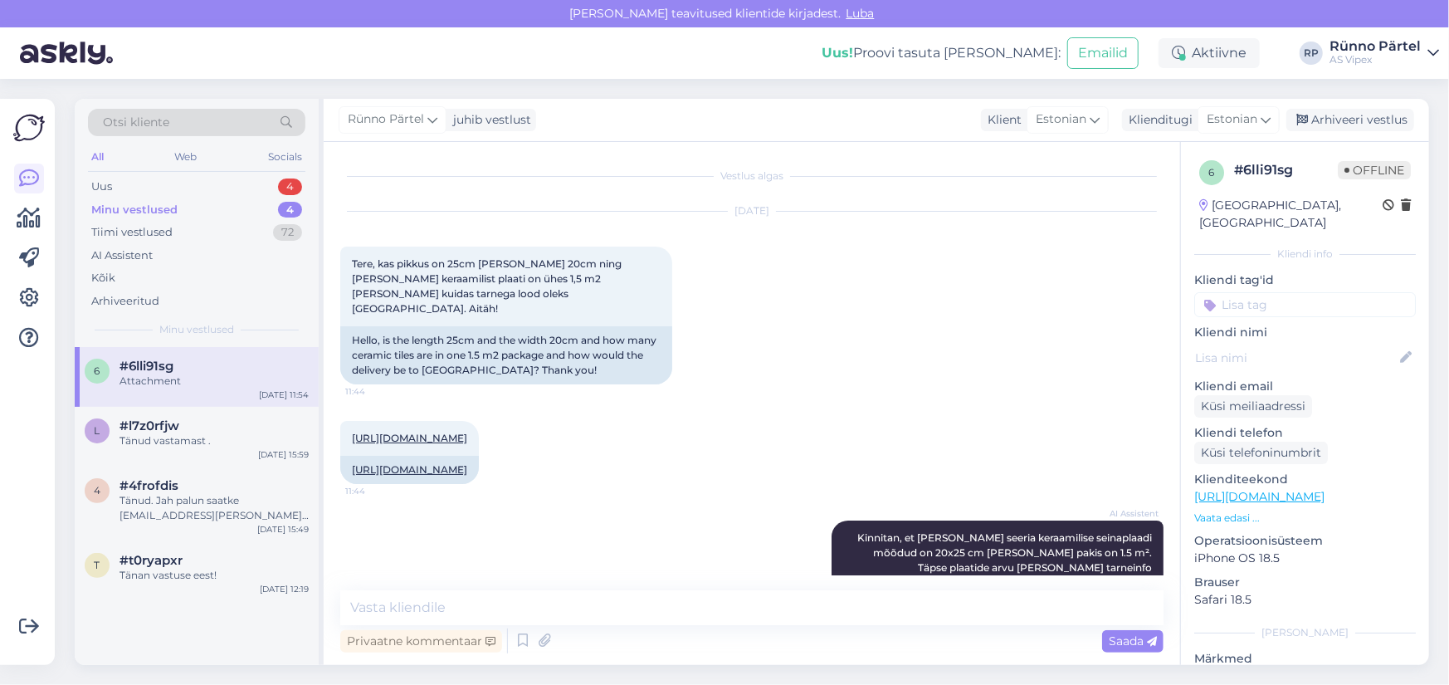
scroll to position [158, 0]
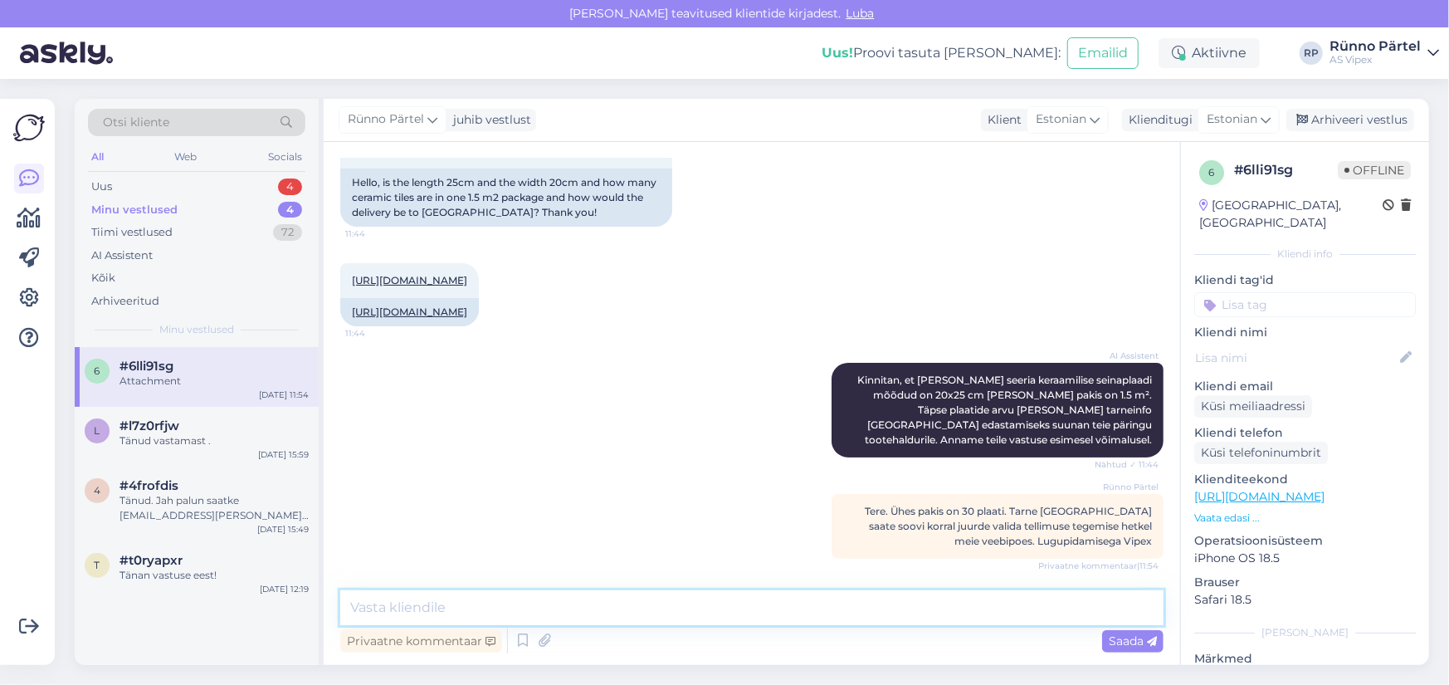
click at [431, 608] on textarea at bounding box center [751, 607] width 823 height 35
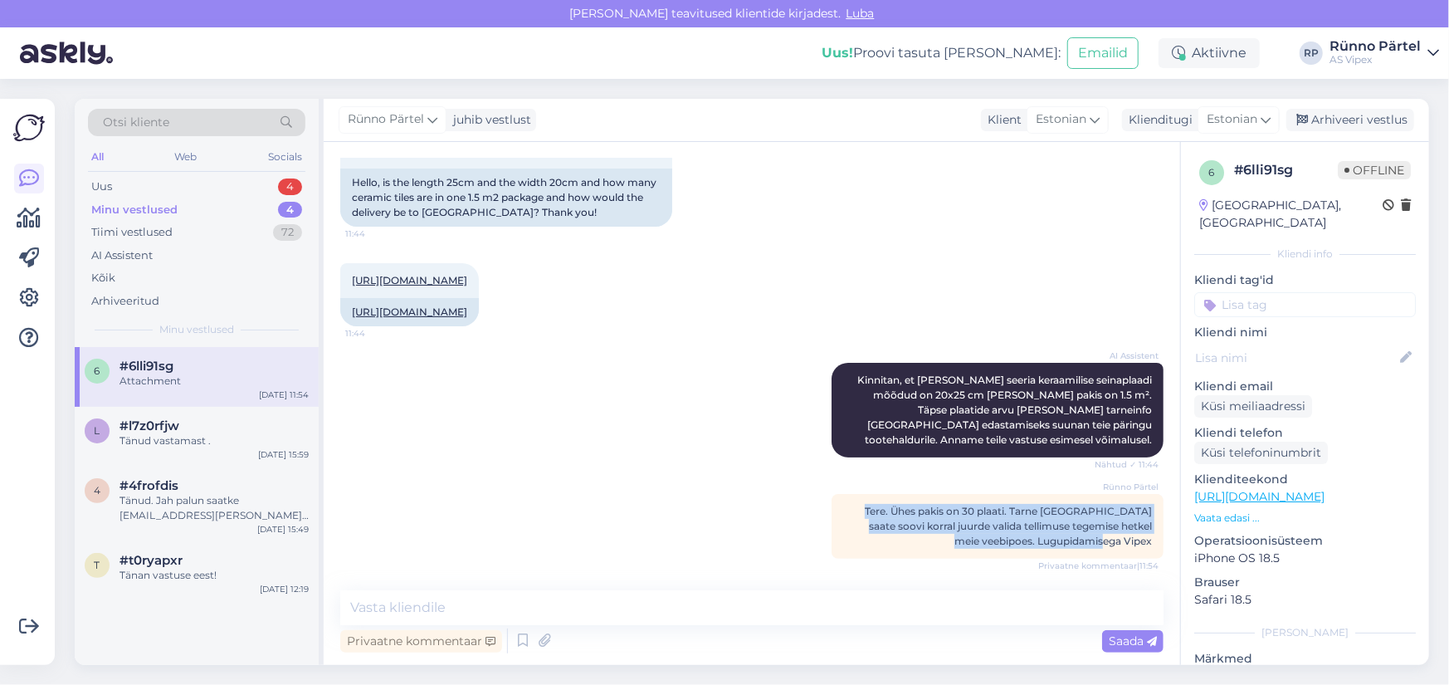
drag, startPoint x: 1137, startPoint y: 540, endPoint x: 849, endPoint y: 507, distance: 289.9
click at [849, 507] on div "Rünno Pärtel Tere. Ühes pakis on 30 plaati. Tarne [GEOGRAPHIC_DATA] saate soovi…" at bounding box center [998, 526] width 332 height 65
copy span "Tere. Ühes pakis on 30 plaati. Tarne [GEOGRAPHIC_DATA] saate soovi korral juurd…"
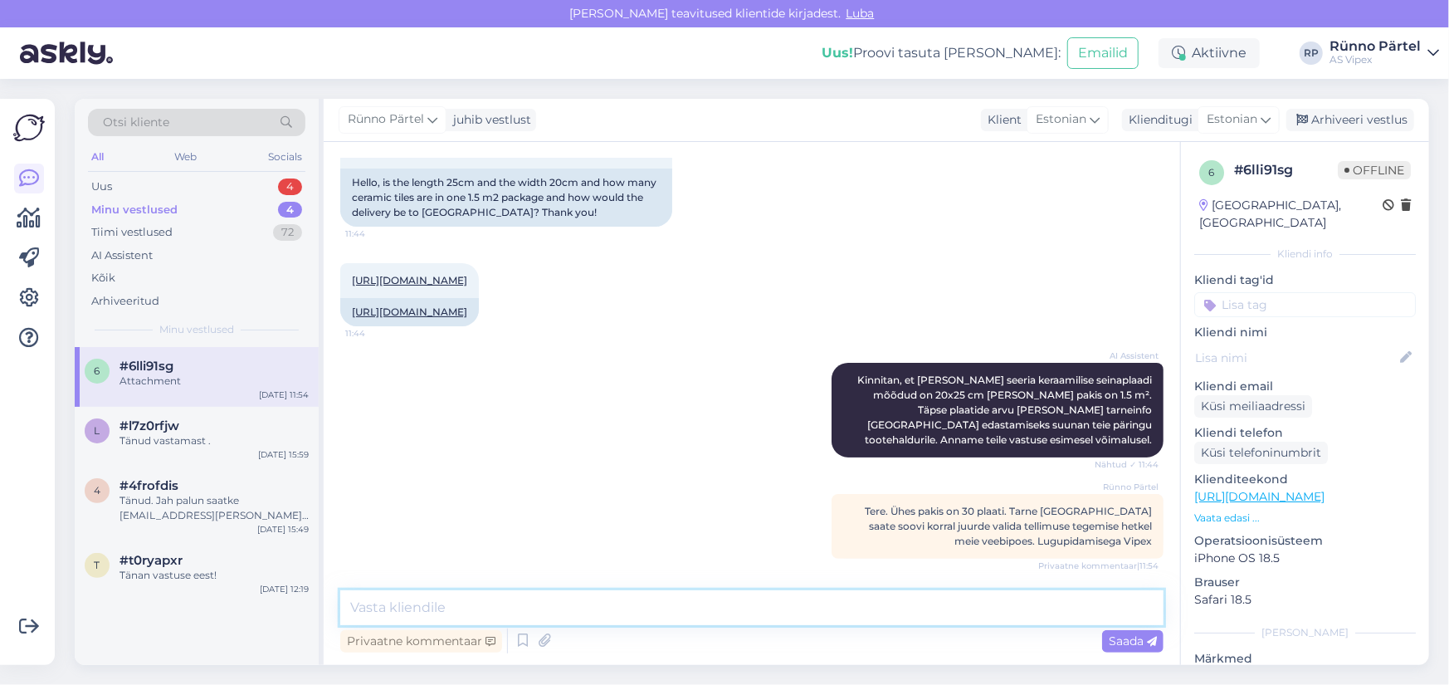
click at [422, 609] on textarea at bounding box center [751, 607] width 823 height 35
paste textarea "Tere. Ühes pakis on 30 plaati. Tarne [GEOGRAPHIC_DATA] saate soovi korral juurd…"
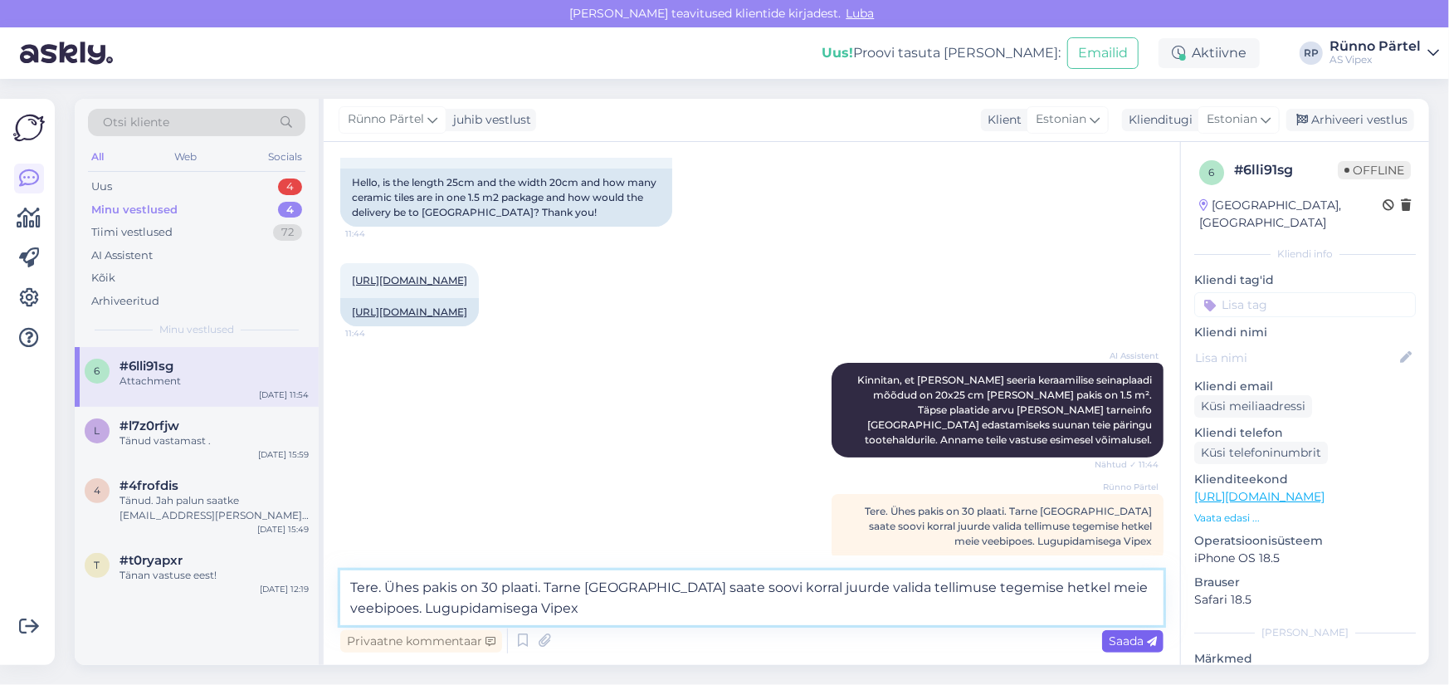
type textarea "Tere. Ühes pakis on 30 plaati. Tarne [GEOGRAPHIC_DATA] saate soovi korral juurd…"
click at [1123, 641] on span "Saada" at bounding box center [1133, 640] width 48 height 15
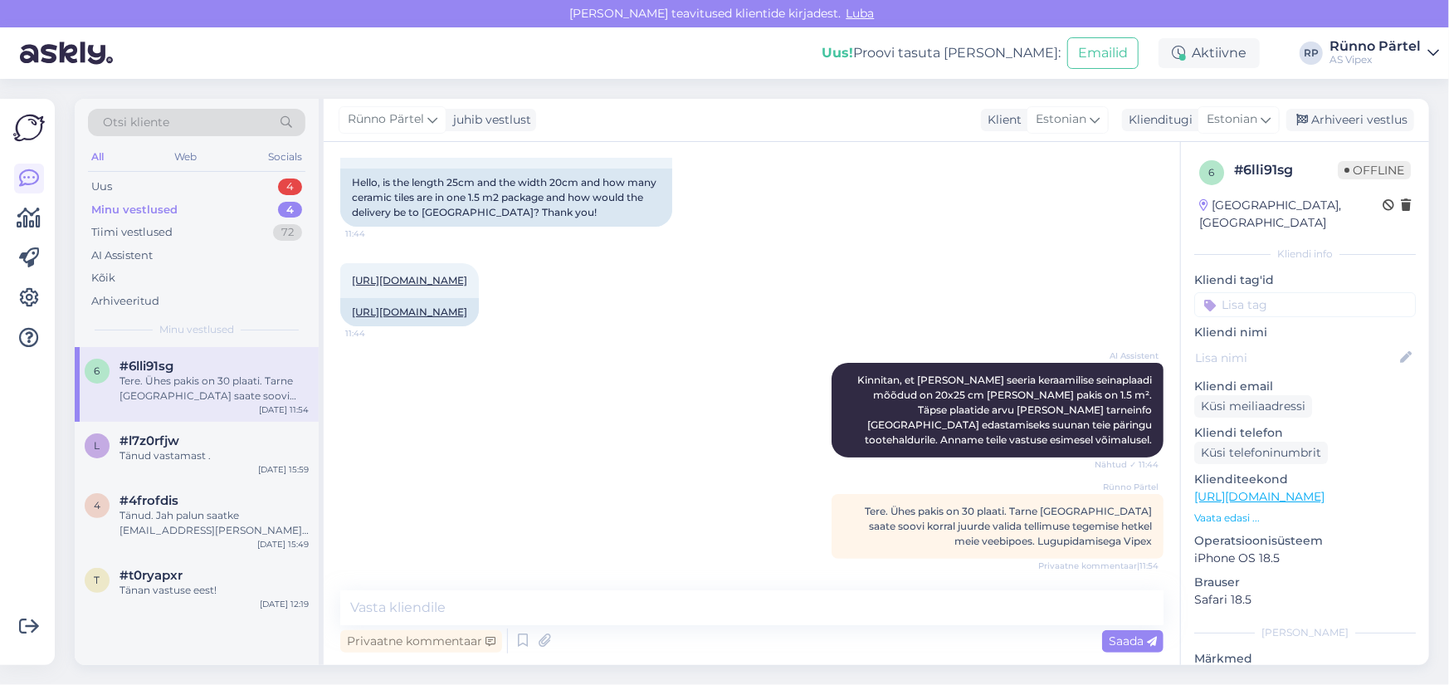
scroll to position [259, 0]
